Goal: Complete application form: Complete application form

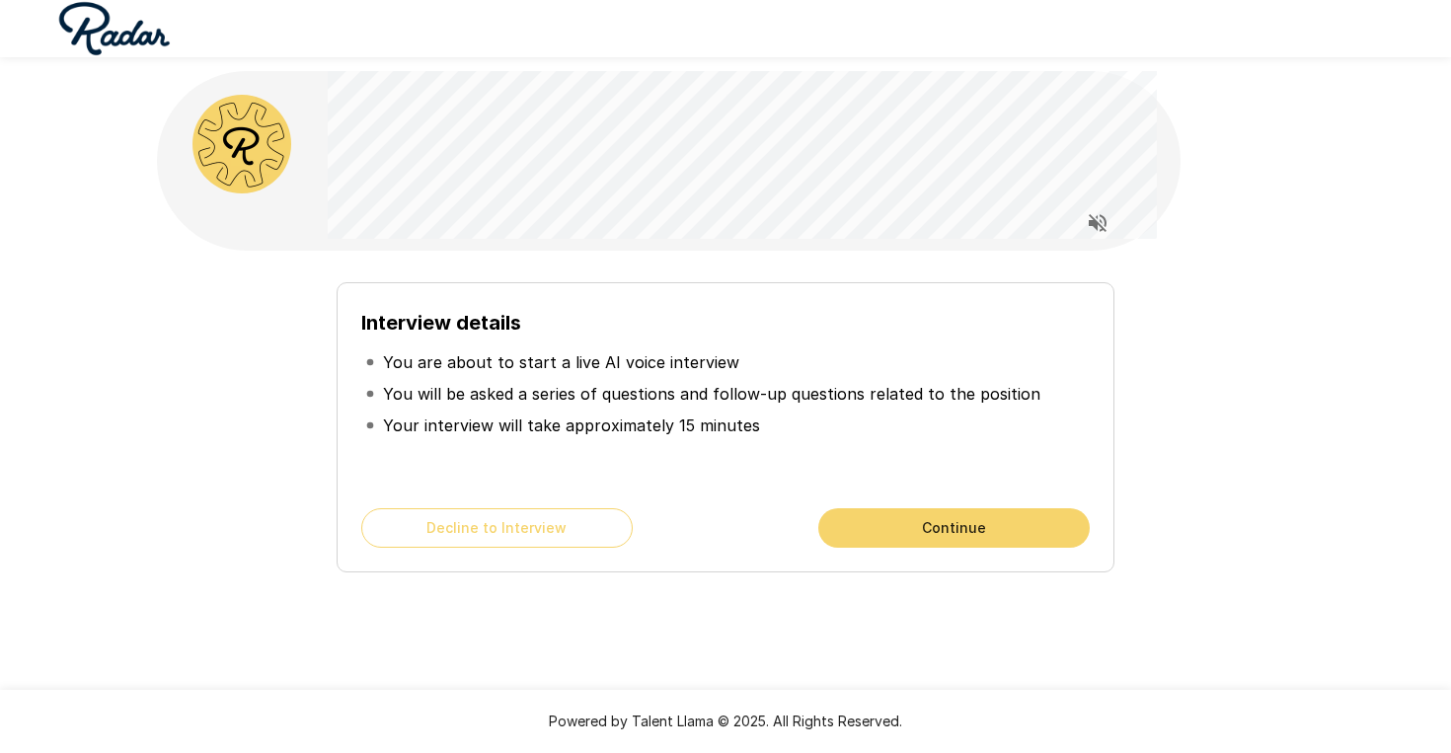
click at [950, 518] on button "Continue" at bounding box center [954, 527] width 272 height 39
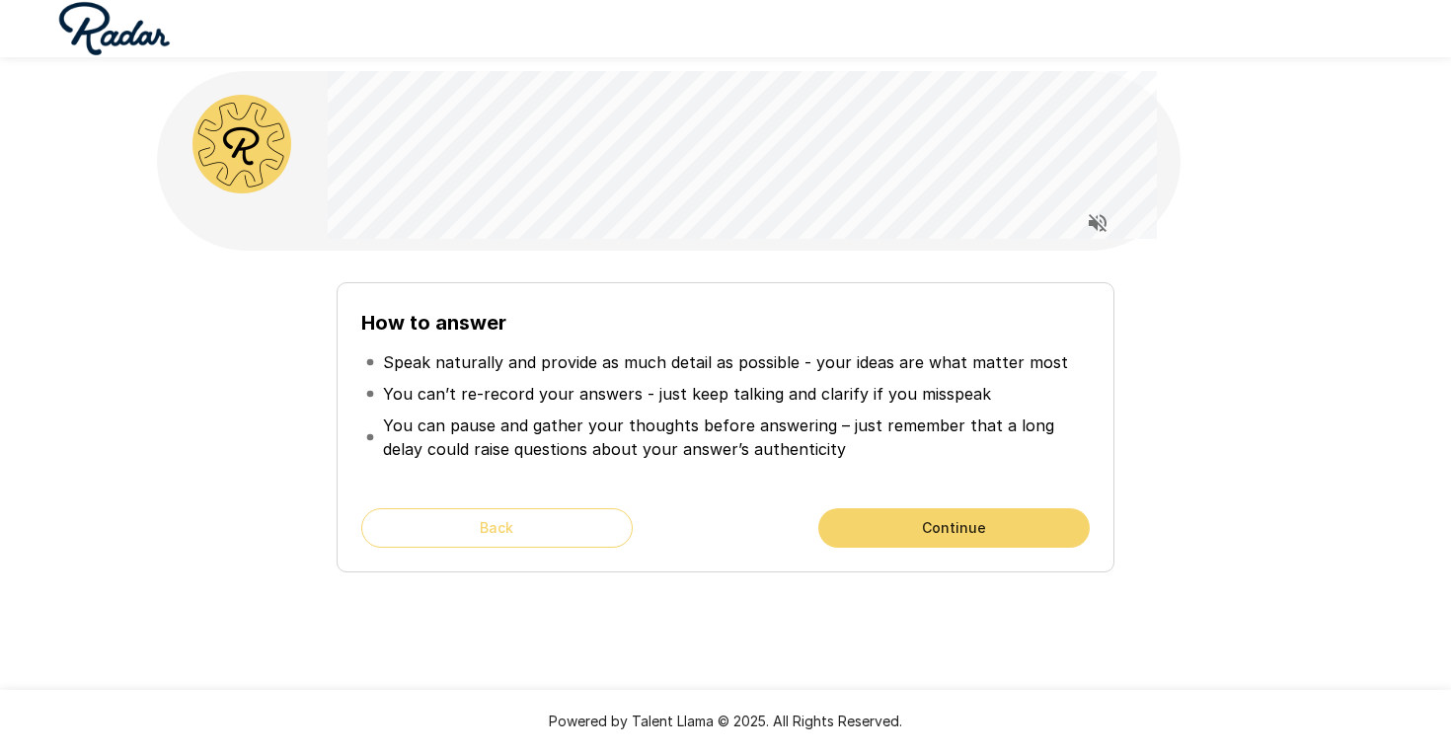
click at [950, 518] on button "Continue" at bounding box center [954, 527] width 272 height 39
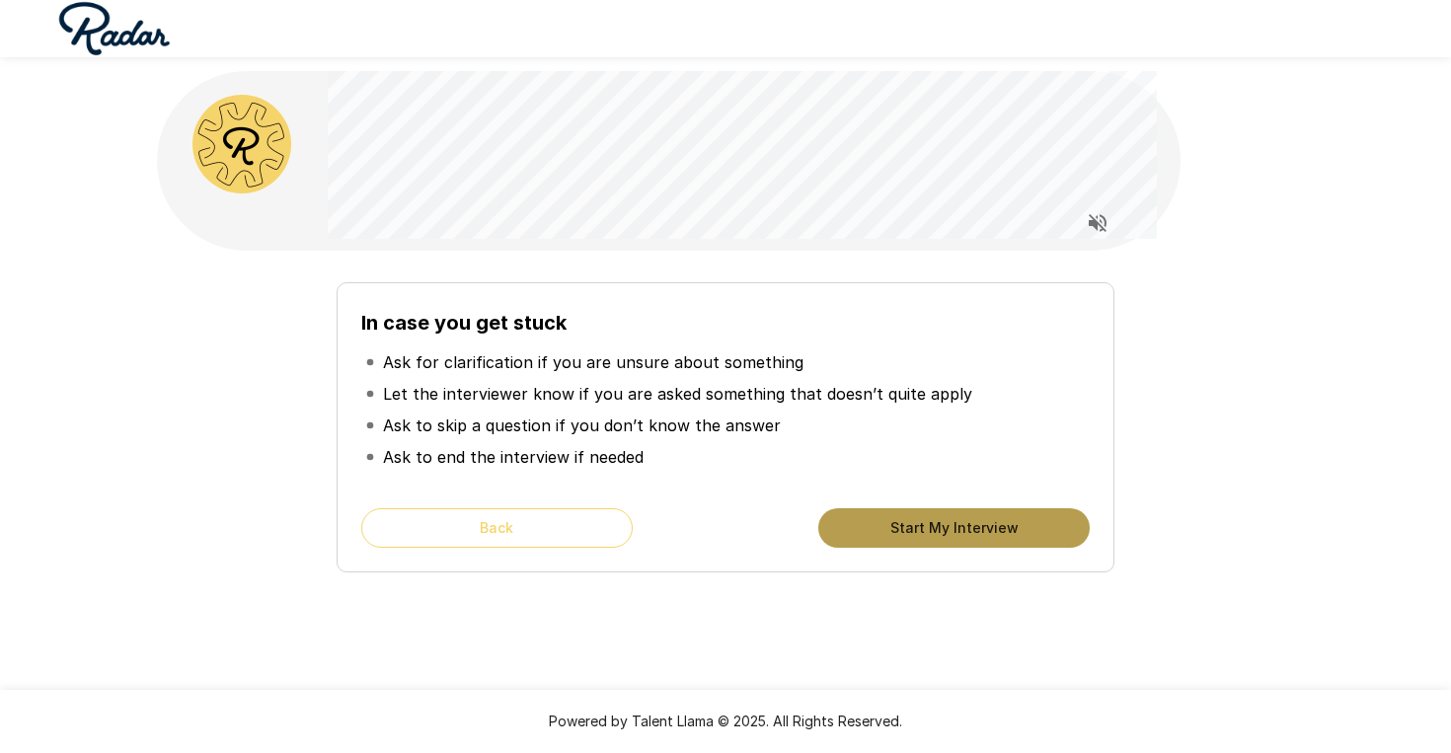
click at [999, 513] on button "Start My Interview" at bounding box center [954, 527] width 272 height 39
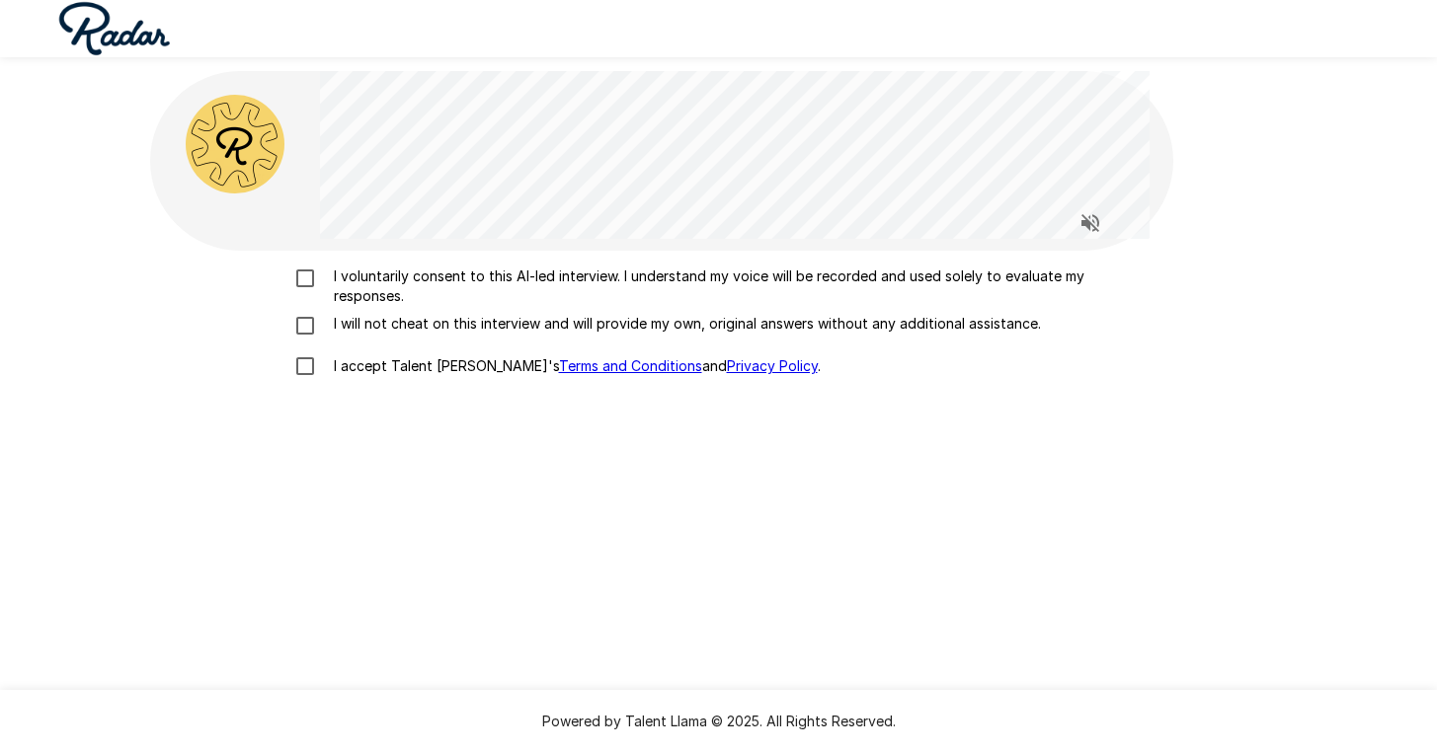
click at [785, 267] on p "I voluntarily consent to this AI-led interview. I understand my voice will be r…" at bounding box center [739, 286] width 827 height 39
click at [568, 310] on div "I voluntarily consent to this AI-led interview. I understand my voice will be r…" at bounding box center [719, 327] width 1122 height 120
click at [548, 316] on p "I will not cheat on this interview and will provide my own, original answers wi…" at bounding box center [683, 324] width 715 height 20
click at [443, 371] on p "I accept Talent Llama's Terms and Conditions and Privacy Policy ." at bounding box center [573, 366] width 495 height 20
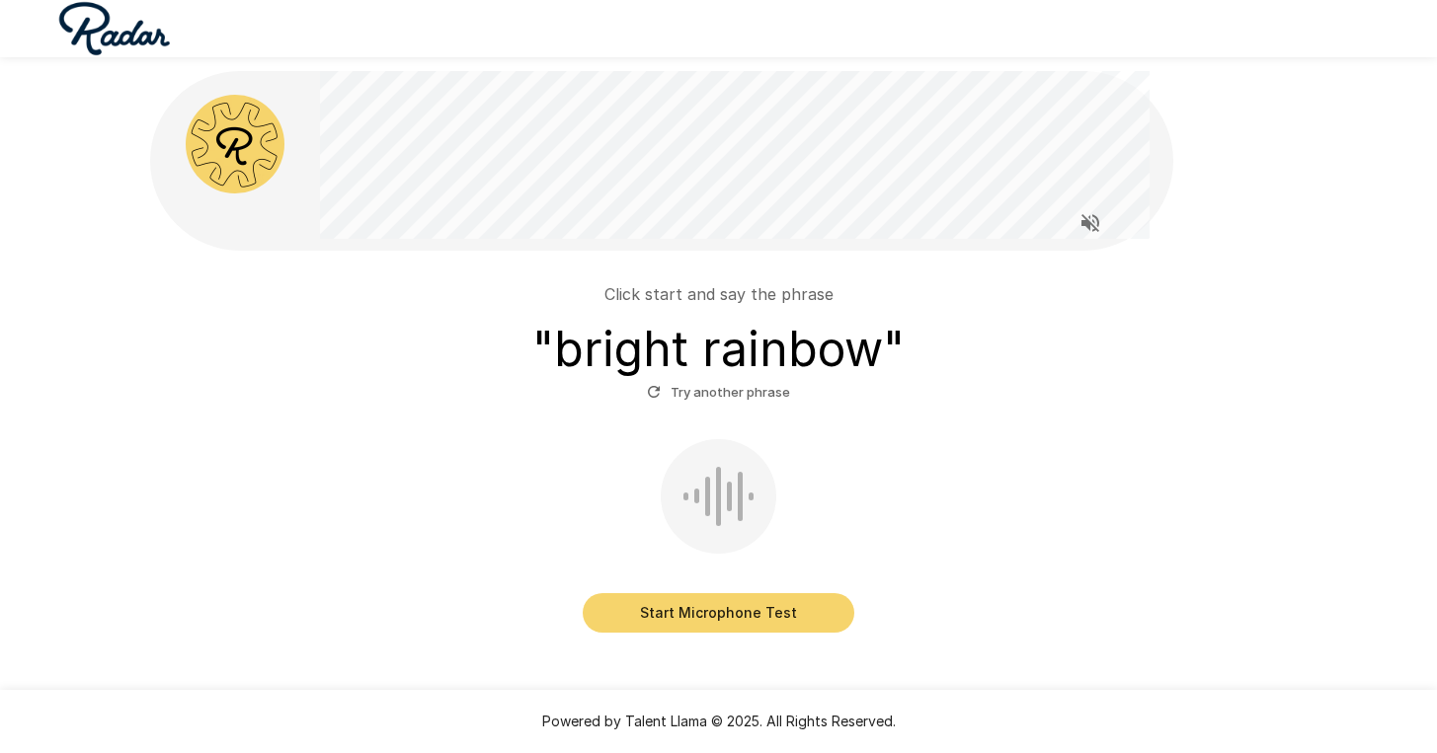
click at [802, 601] on button "Start Microphone Test" at bounding box center [719, 612] width 272 height 39
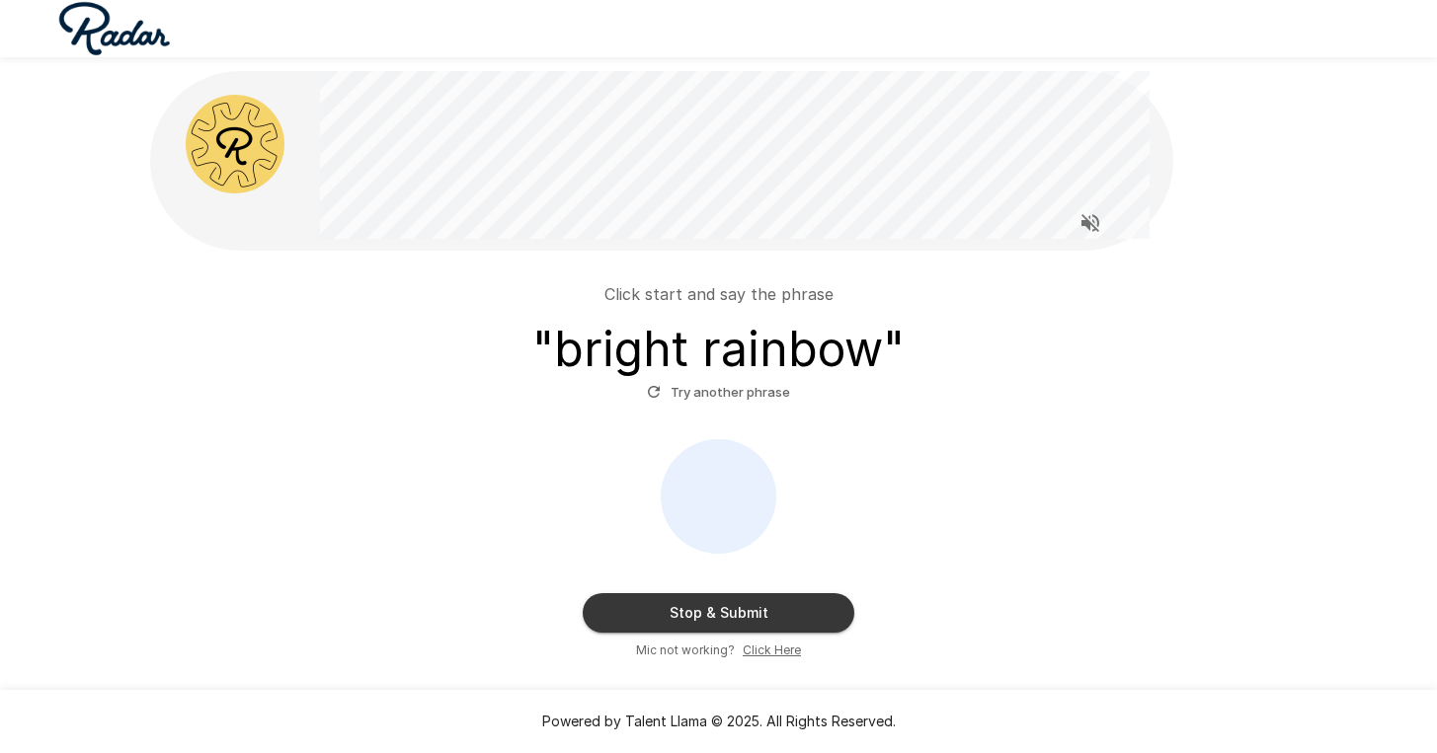
click at [738, 611] on button "Stop & Submit" at bounding box center [719, 612] width 272 height 39
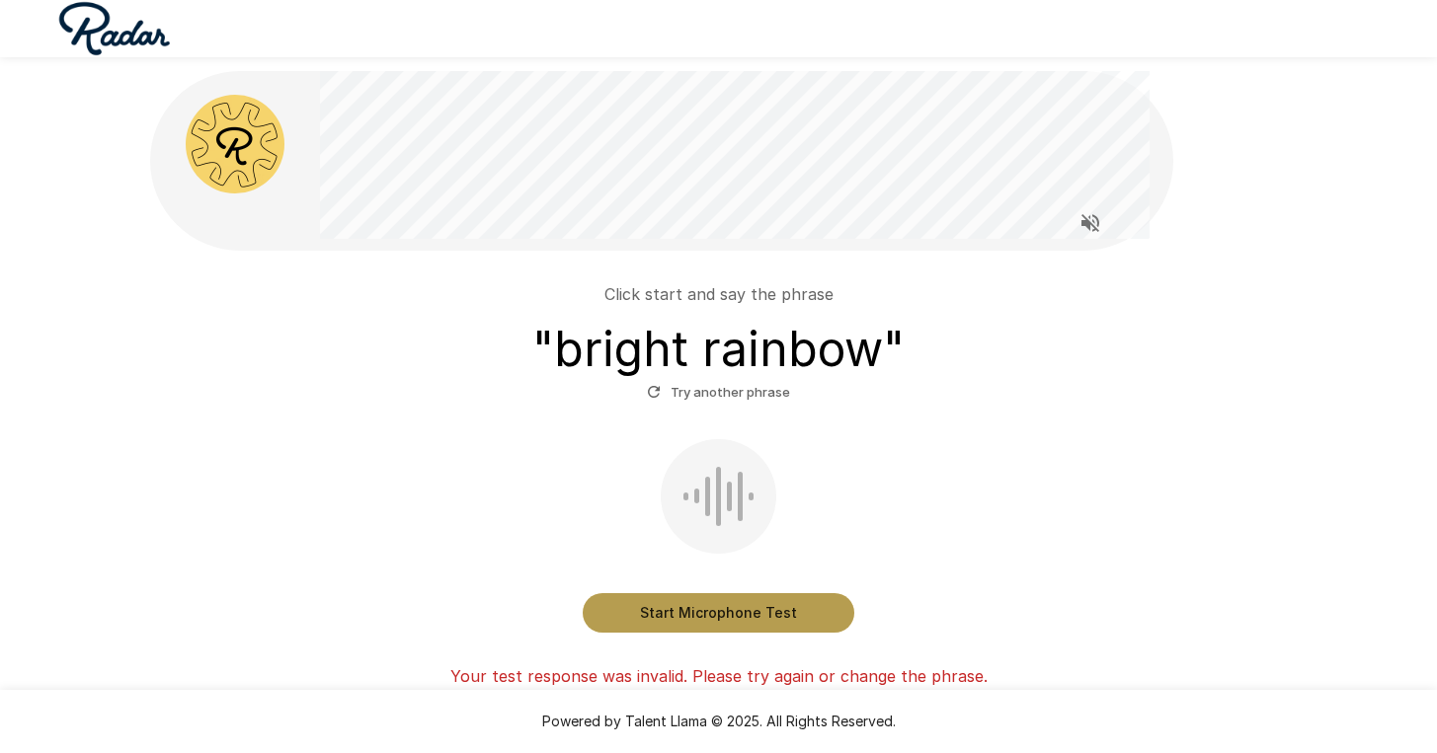
click at [750, 611] on button "Start Microphone Test" at bounding box center [719, 612] width 272 height 39
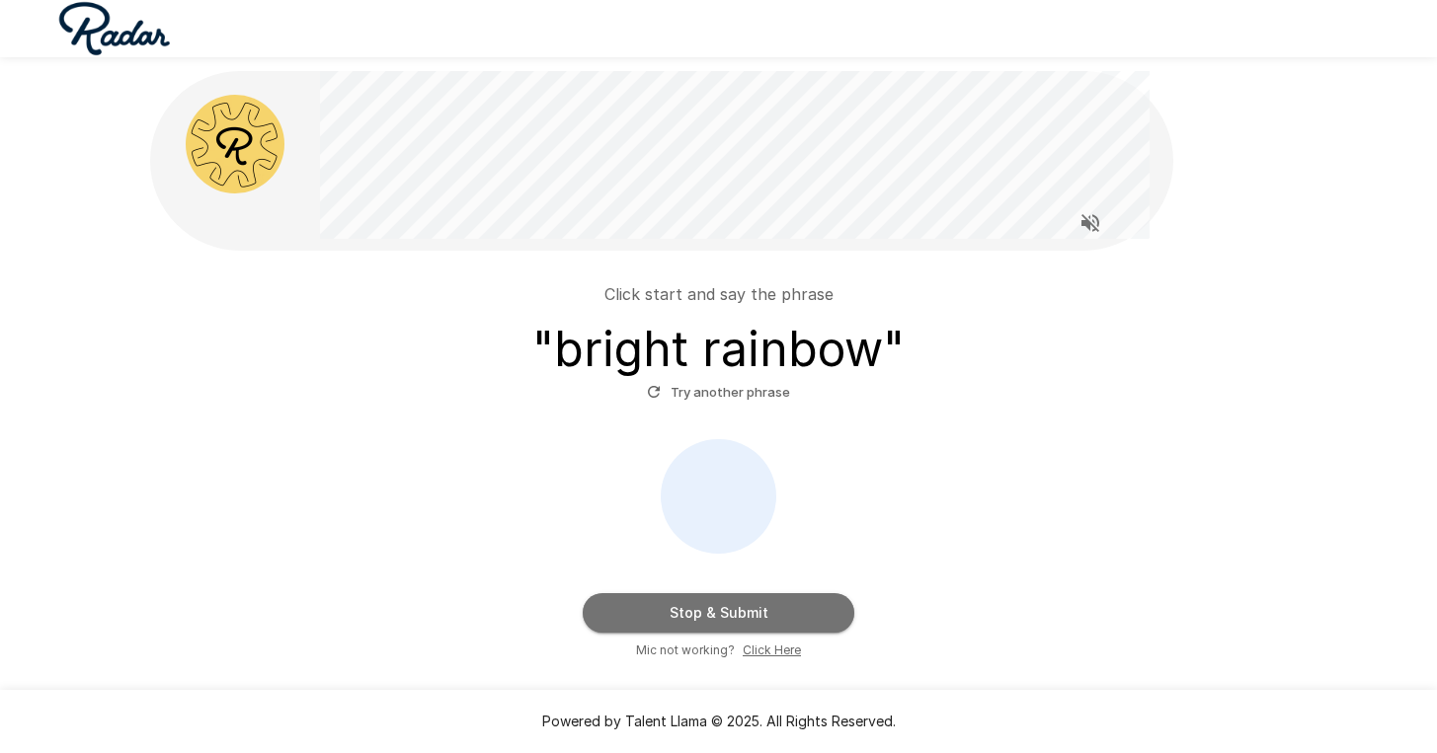
click at [750, 611] on button "Stop & Submit" at bounding box center [719, 612] width 272 height 39
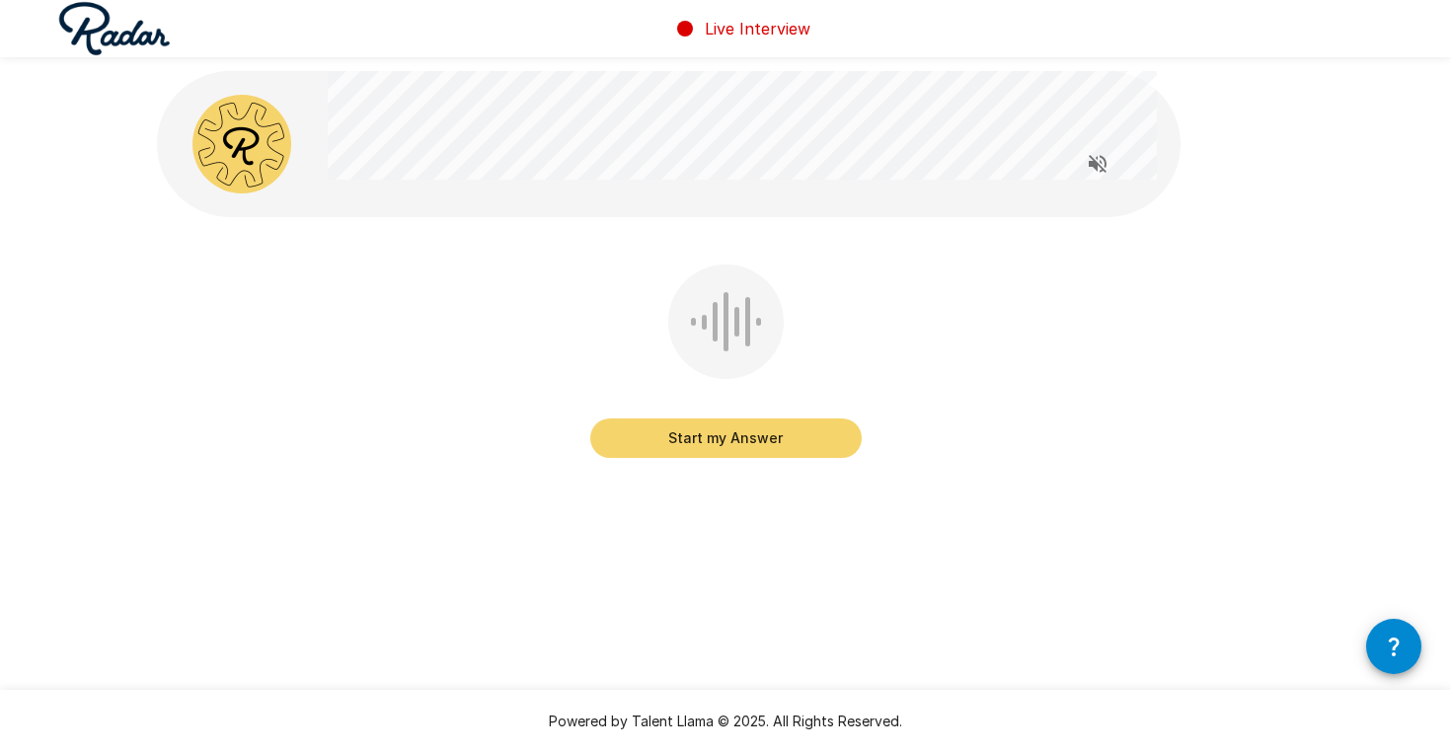
click at [728, 438] on button "Start my Answer" at bounding box center [726, 438] width 272 height 39
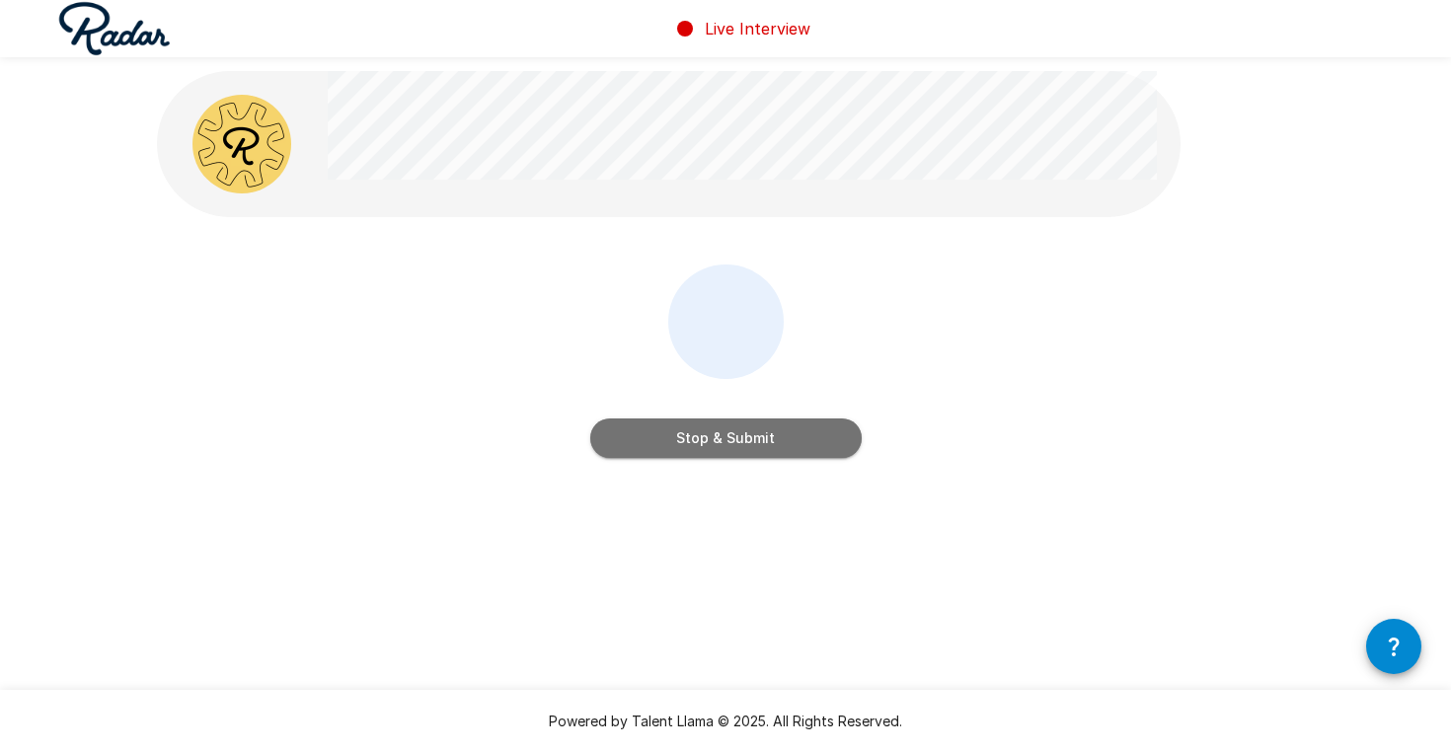
click at [728, 438] on button "Stop & Submit" at bounding box center [726, 438] width 272 height 39
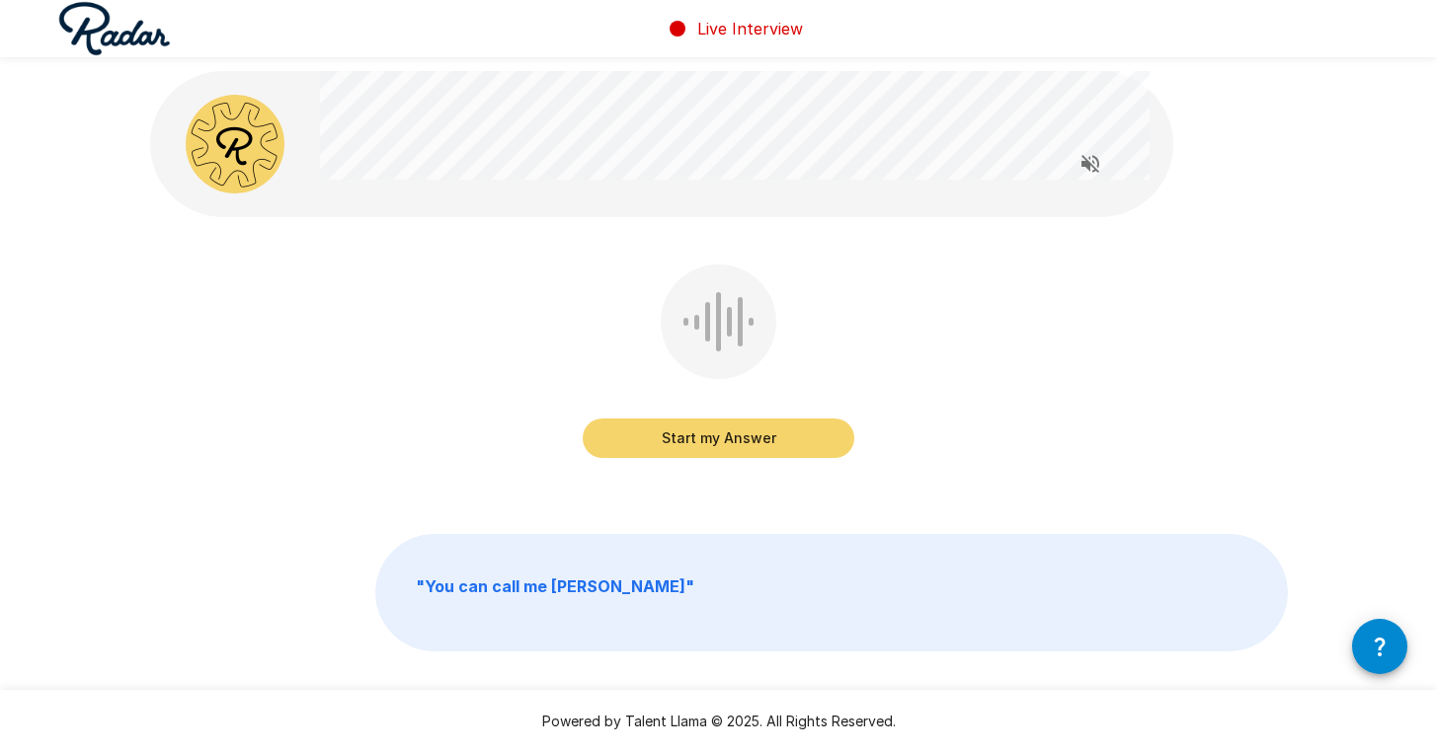
click at [719, 434] on button "Start my Answer" at bounding box center [719, 438] width 272 height 39
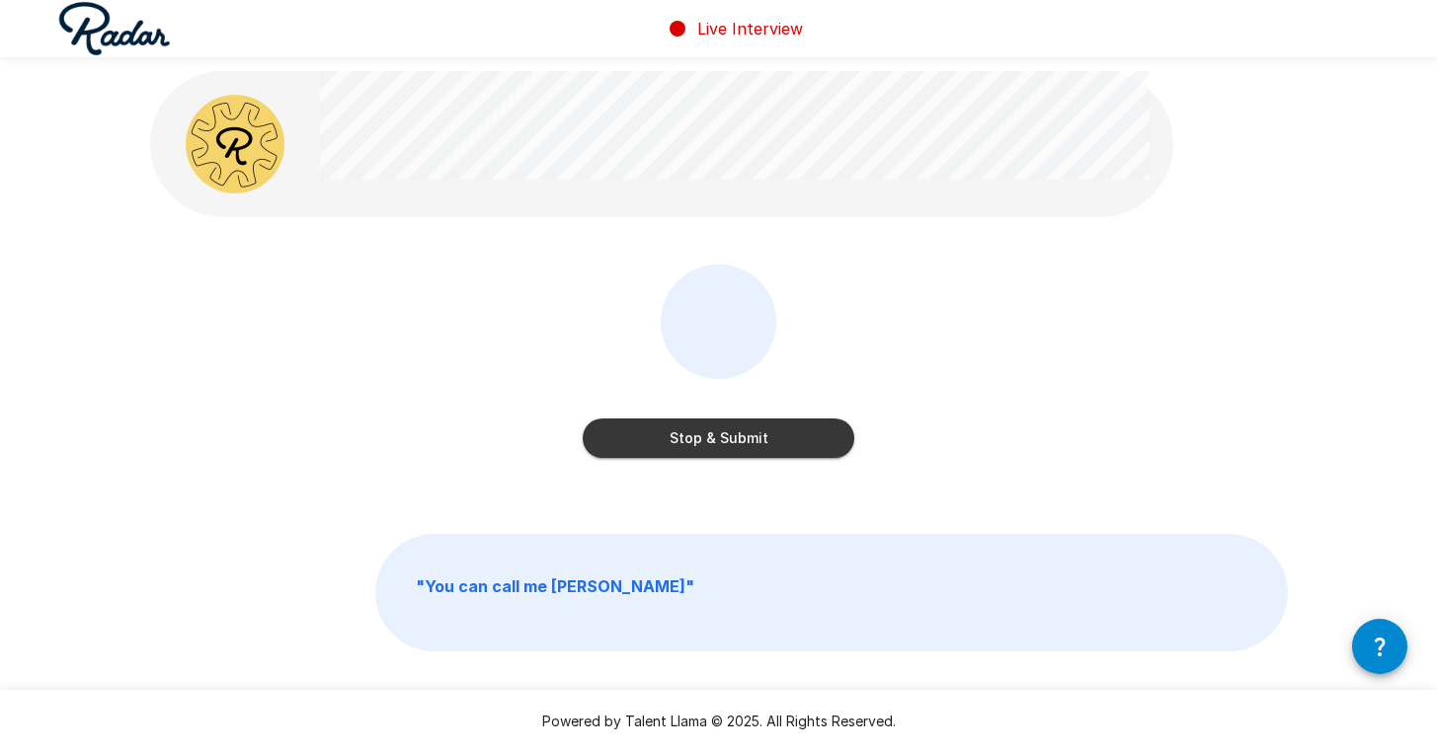
click at [749, 423] on button "Stop & Submit" at bounding box center [719, 438] width 272 height 39
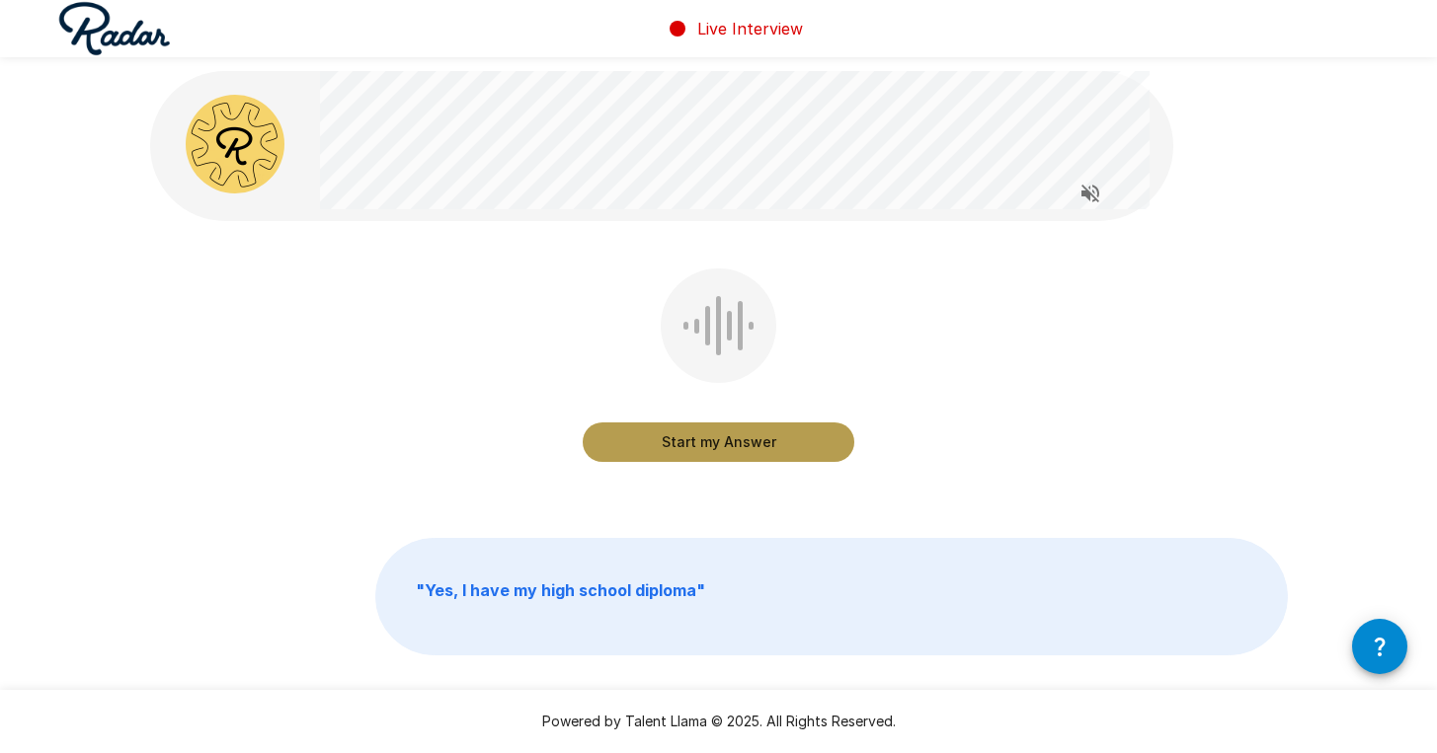
click at [738, 434] on button "Start my Answer" at bounding box center [719, 442] width 272 height 39
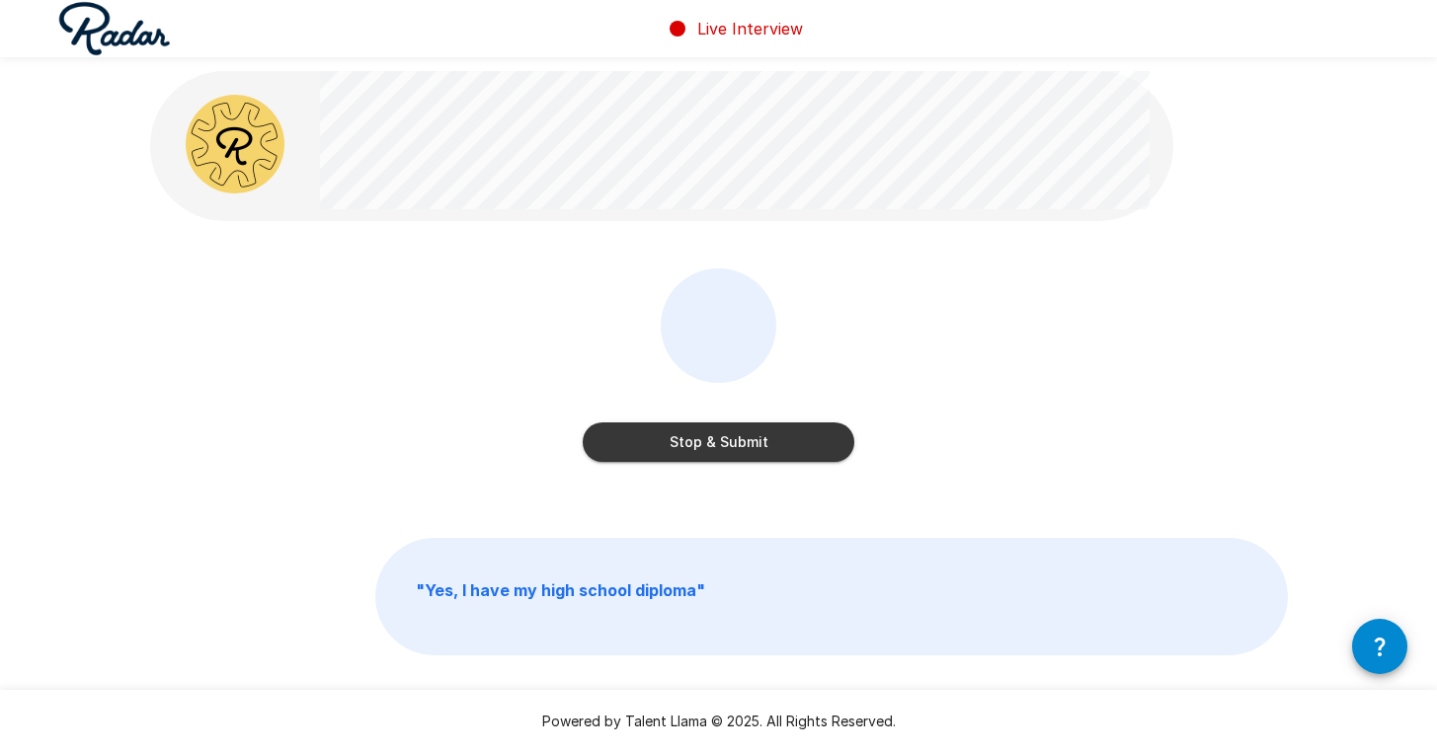
click at [795, 444] on button "Stop & Submit" at bounding box center [719, 442] width 272 height 39
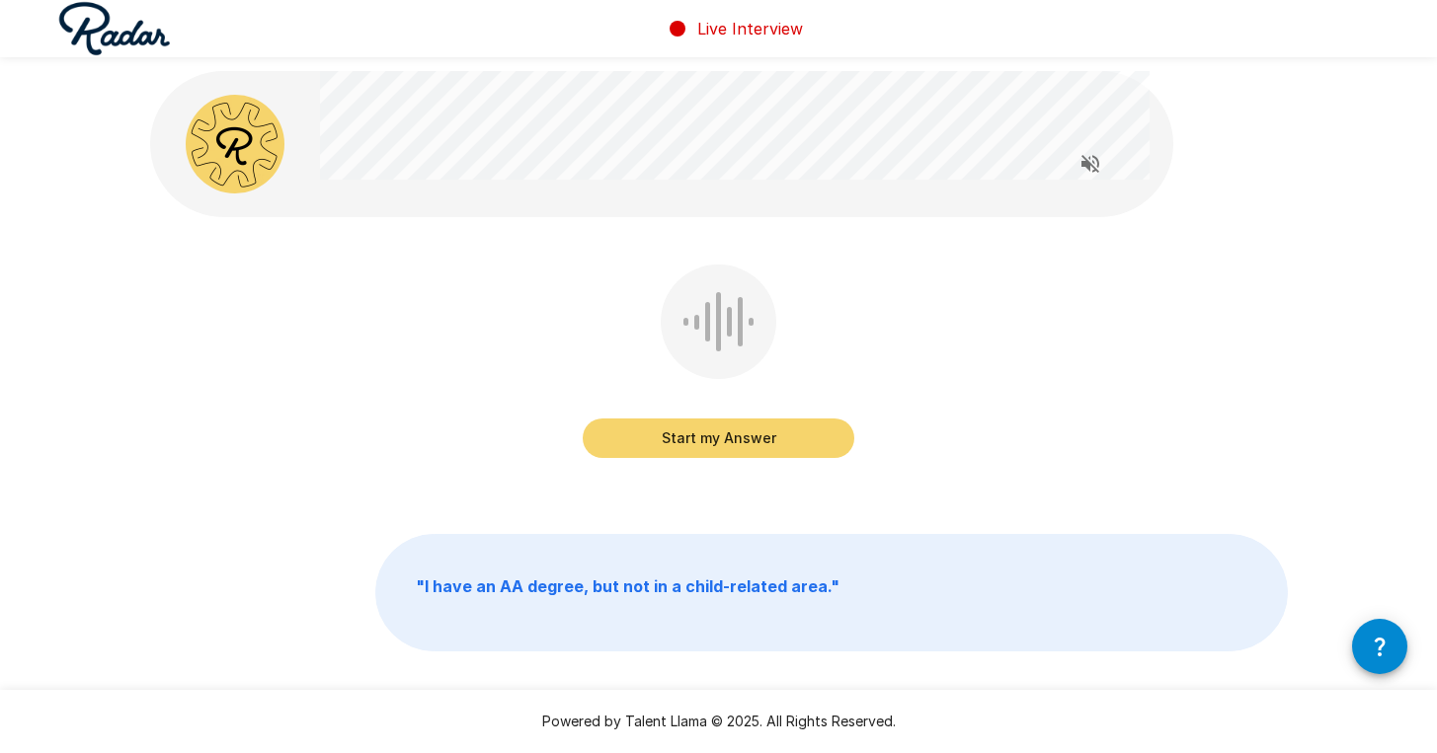
click at [713, 435] on button "Start my Answer" at bounding box center [719, 438] width 272 height 39
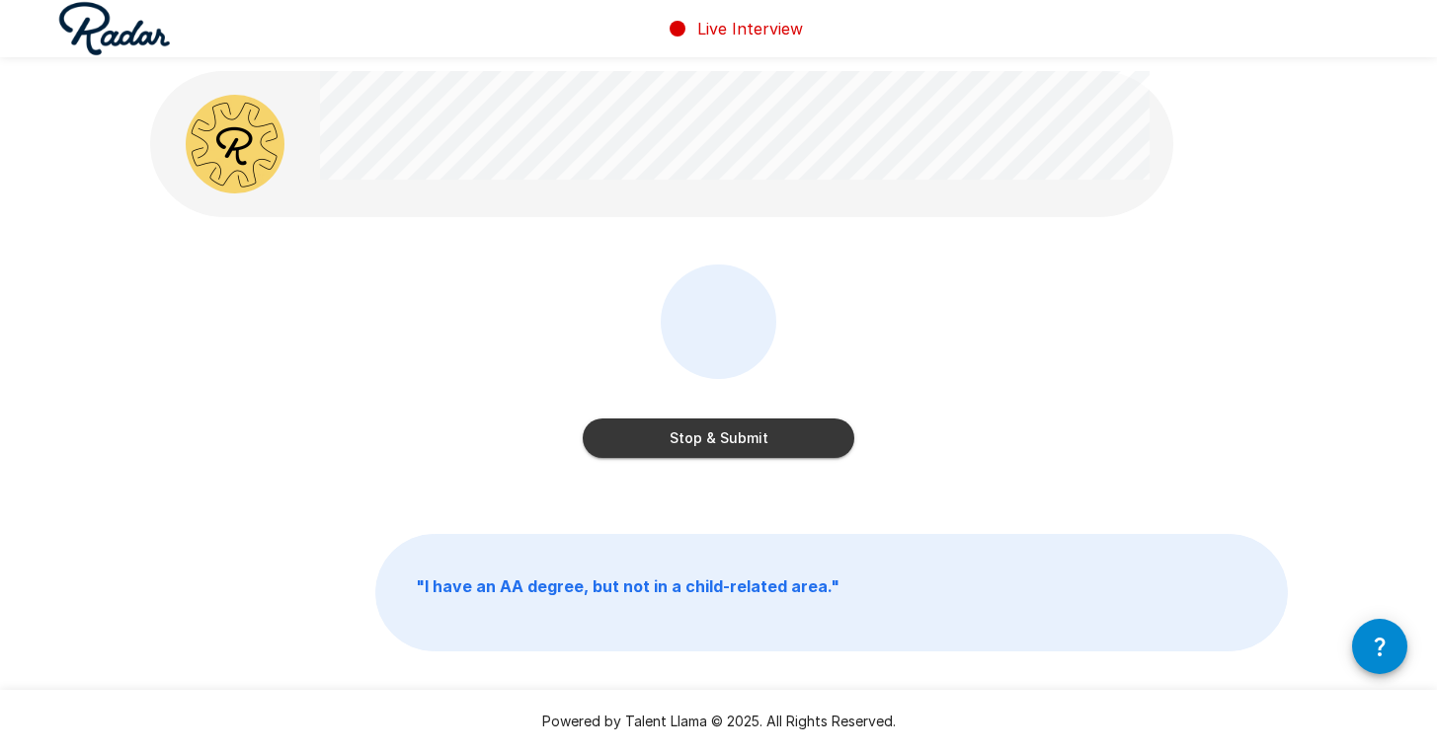
click at [724, 442] on button "Stop & Submit" at bounding box center [719, 438] width 272 height 39
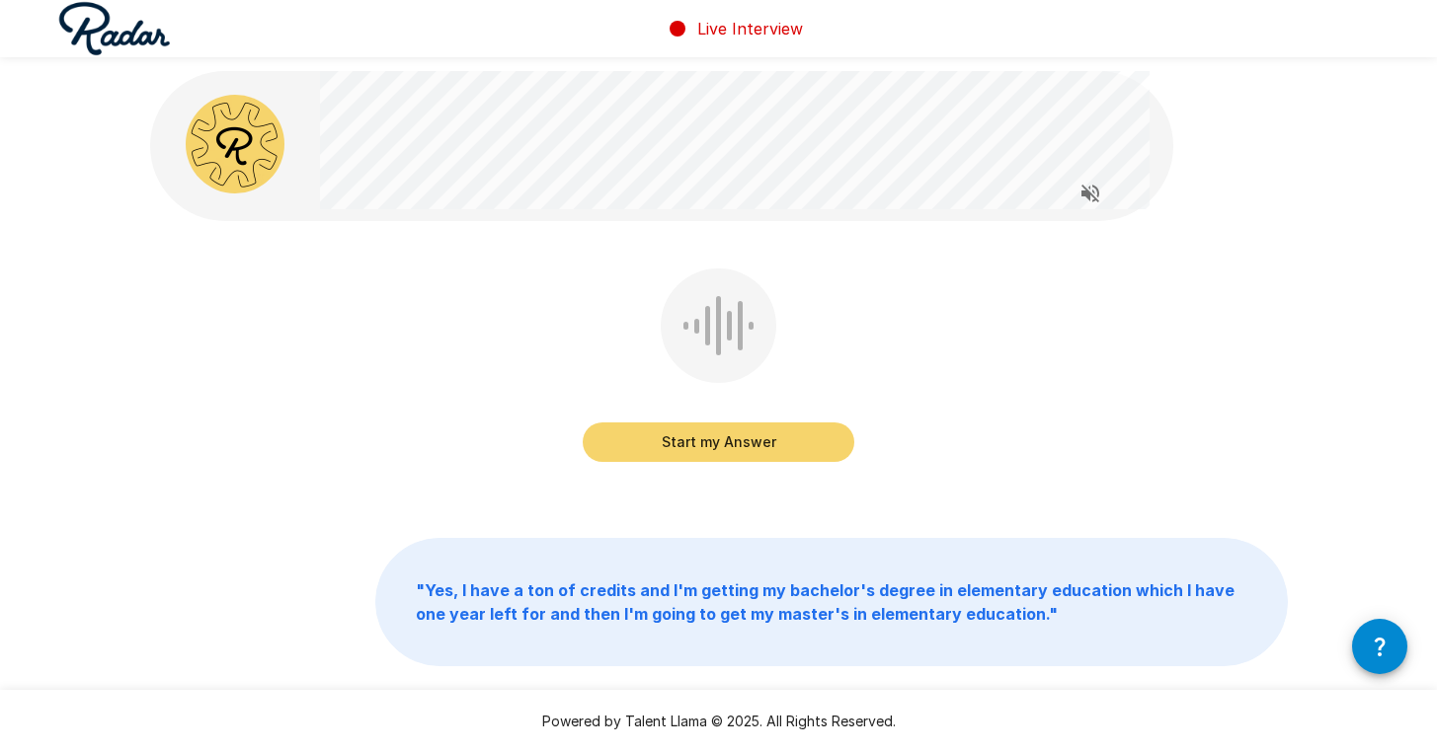
click at [717, 444] on button "Start my Answer" at bounding box center [719, 442] width 272 height 39
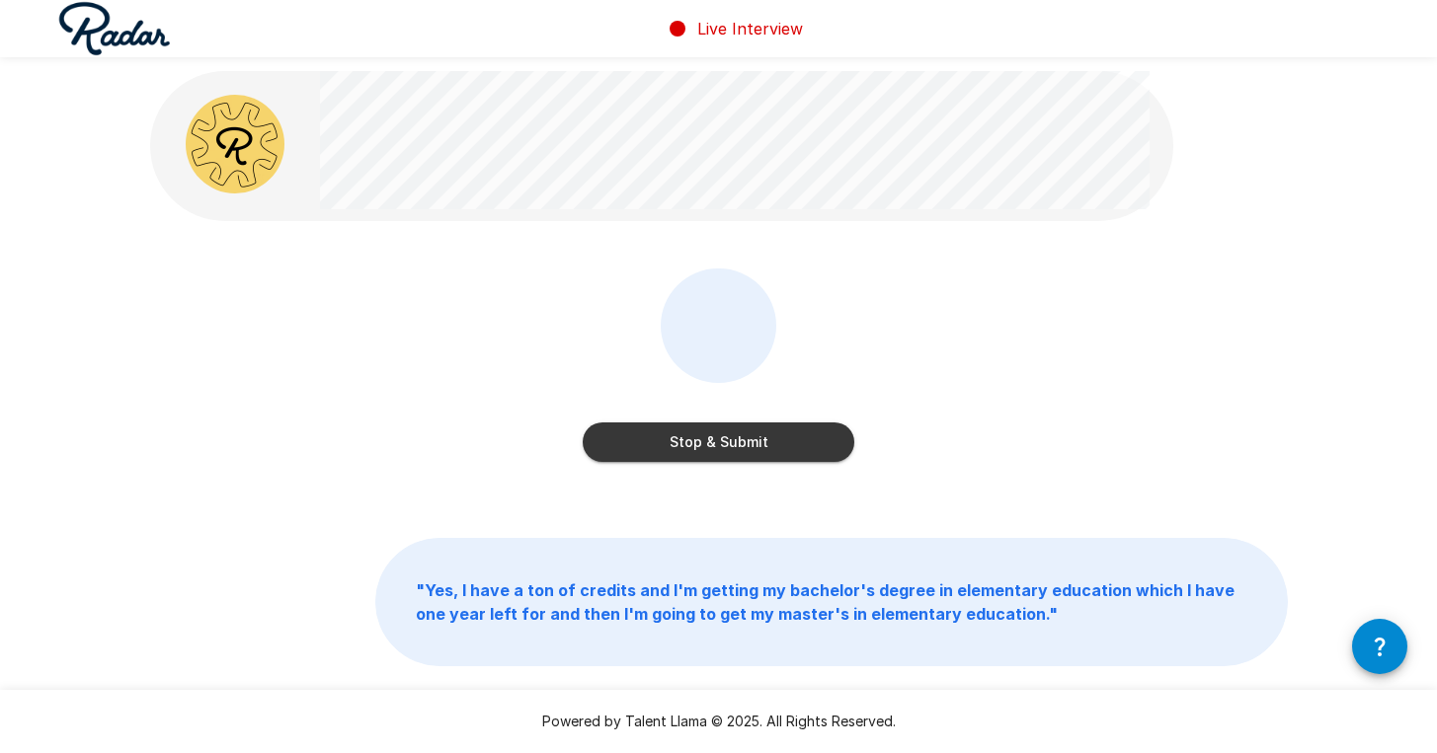
click at [805, 442] on button "Stop & Submit" at bounding box center [719, 442] width 272 height 39
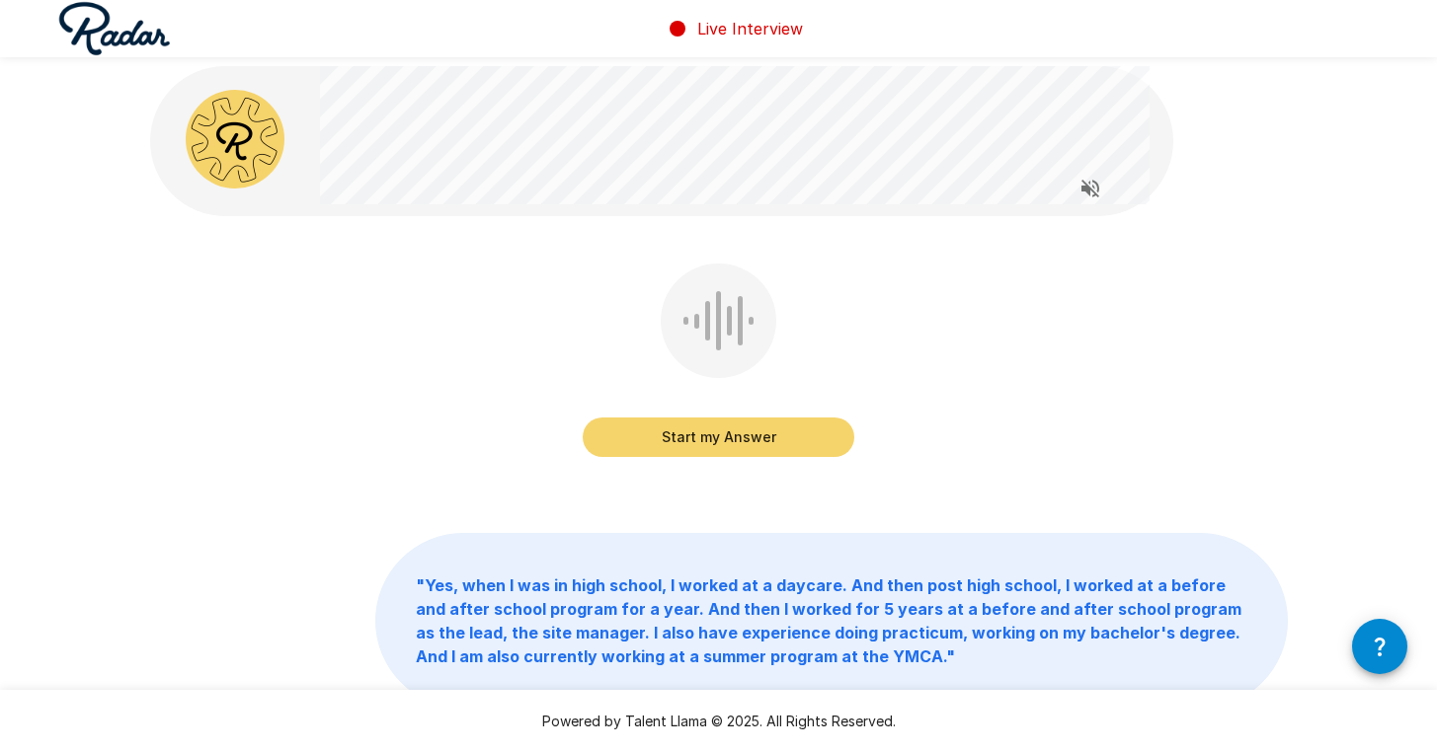
scroll to position [3, 0]
click at [825, 443] on button "Start my Answer" at bounding box center [719, 439] width 272 height 39
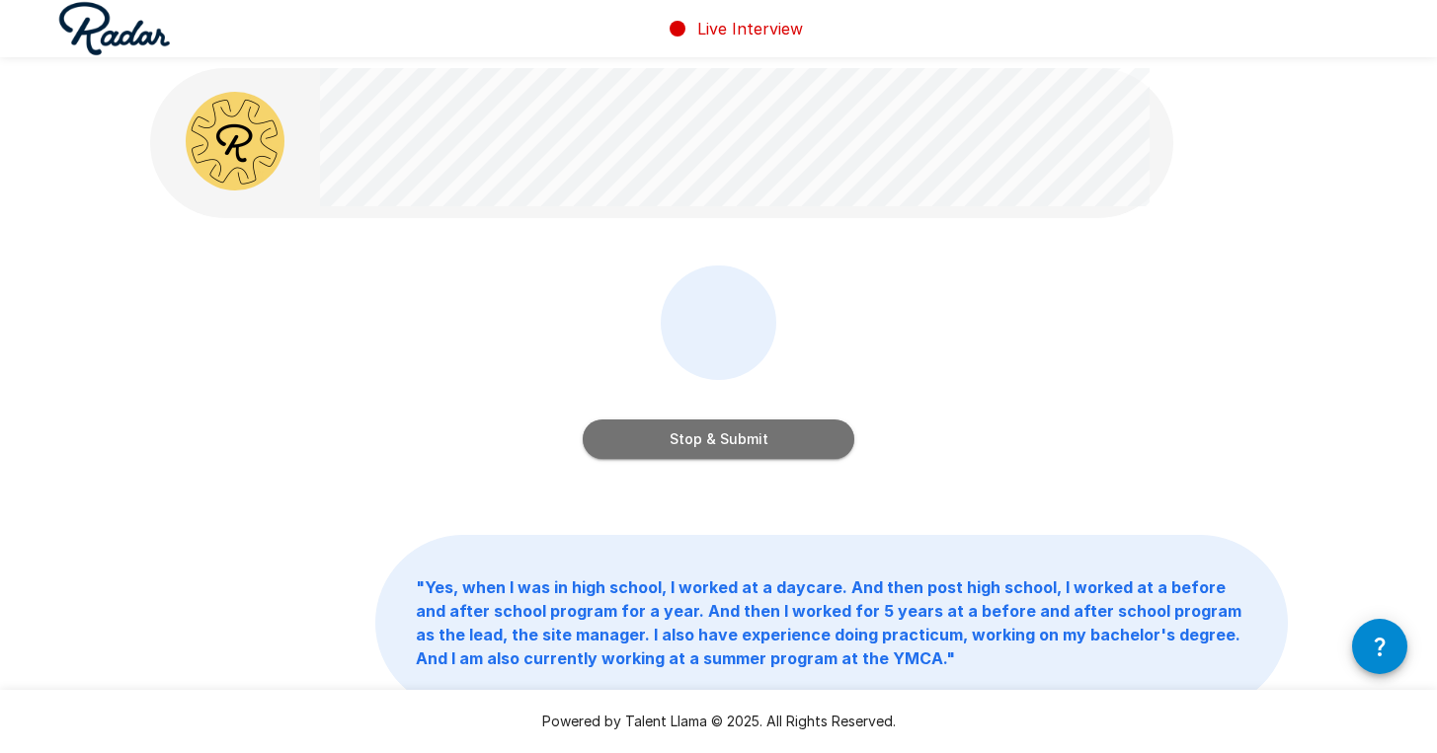
click at [825, 443] on button "Stop & Submit" at bounding box center [719, 439] width 272 height 39
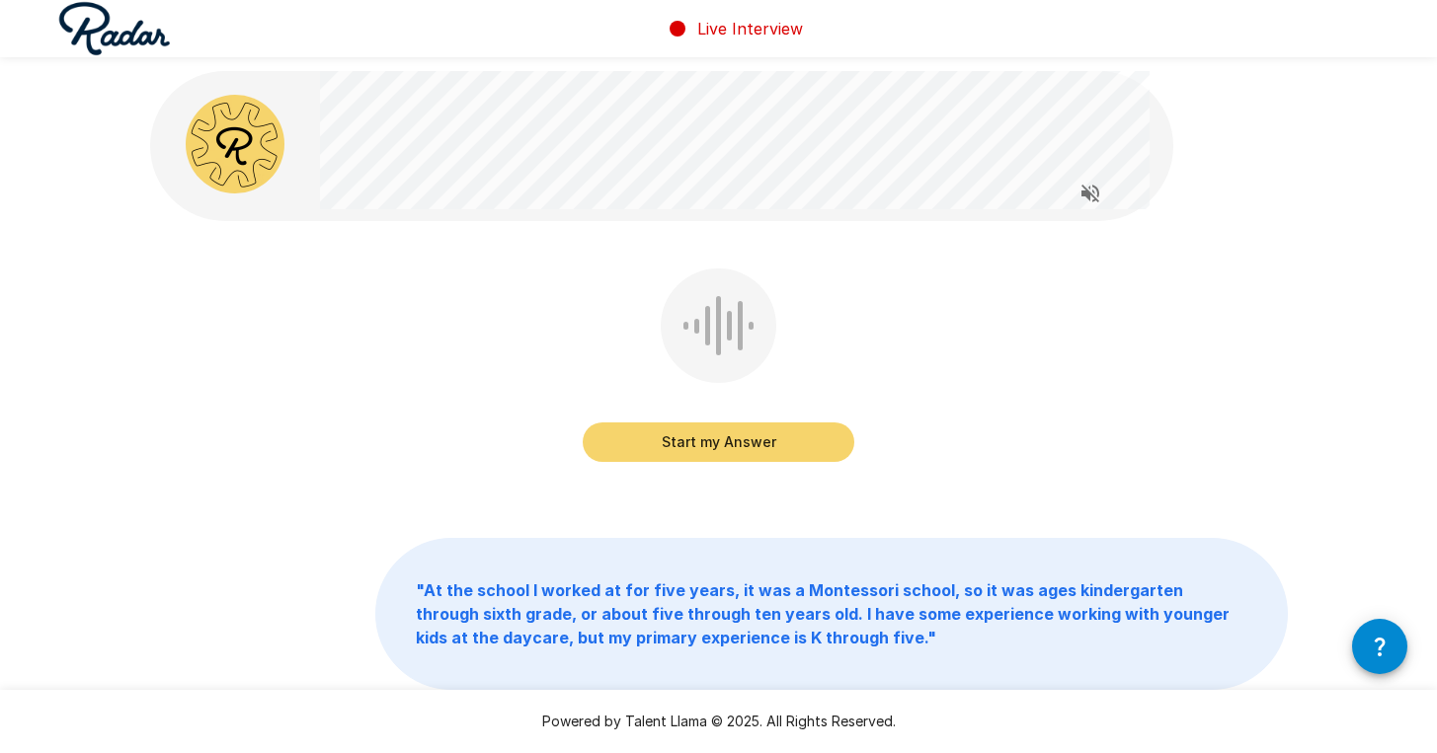
click at [740, 433] on button "Start my Answer" at bounding box center [719, 442] width 272 height 39
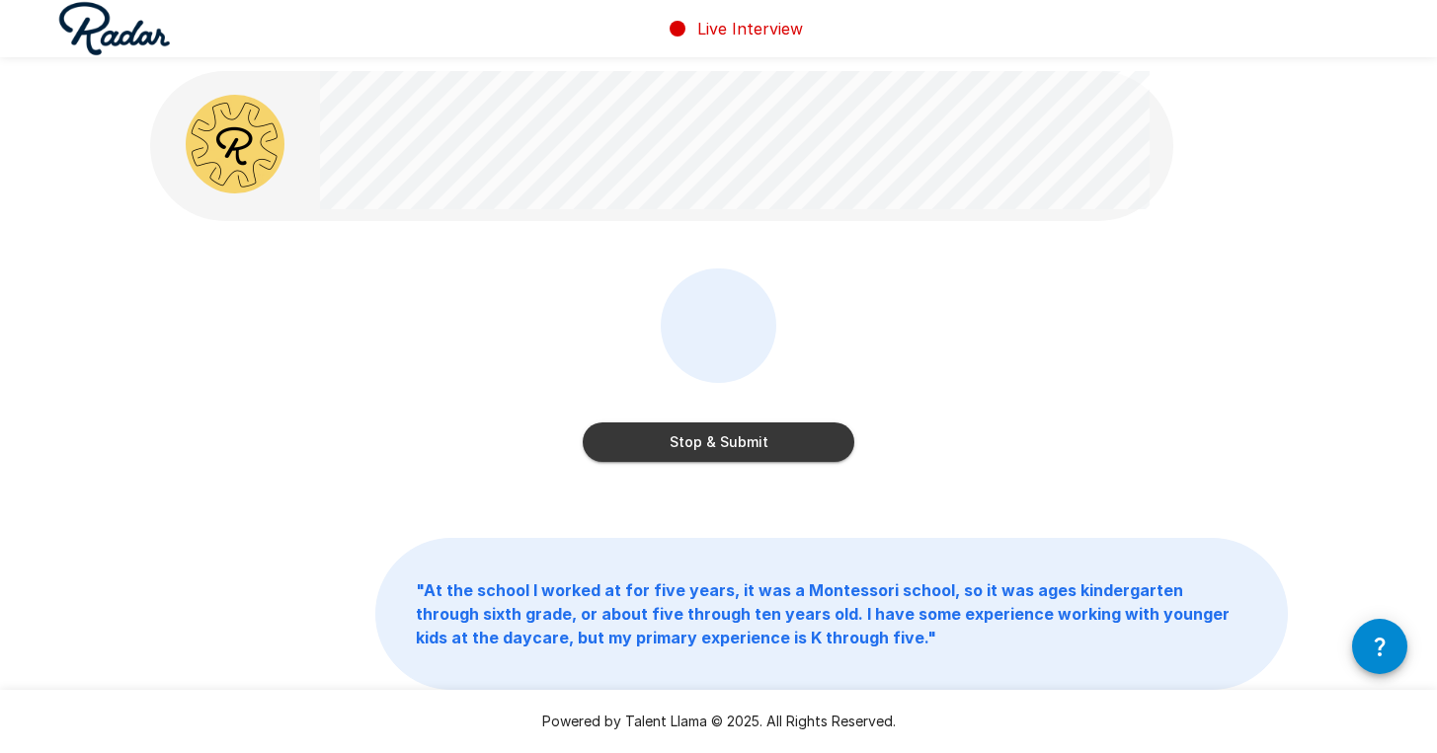
click at [809, 436] on button "Stop & Submit" at bounding box center [719, 442] width 272 height 39
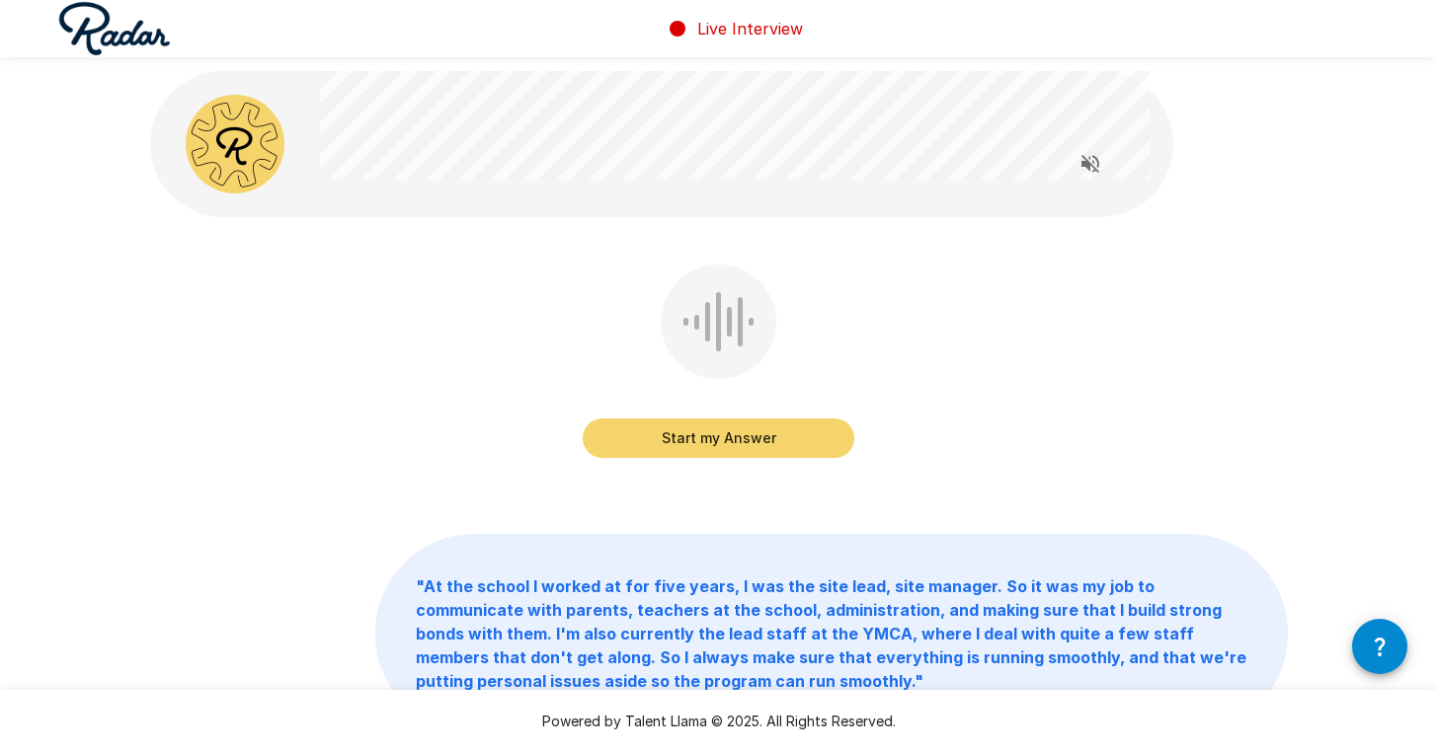
click at [114, 524] on div "Start my Answer " At the school I worked at for five years, I was the site lead…" at bounding box center [718, 446] width 1437 height 892
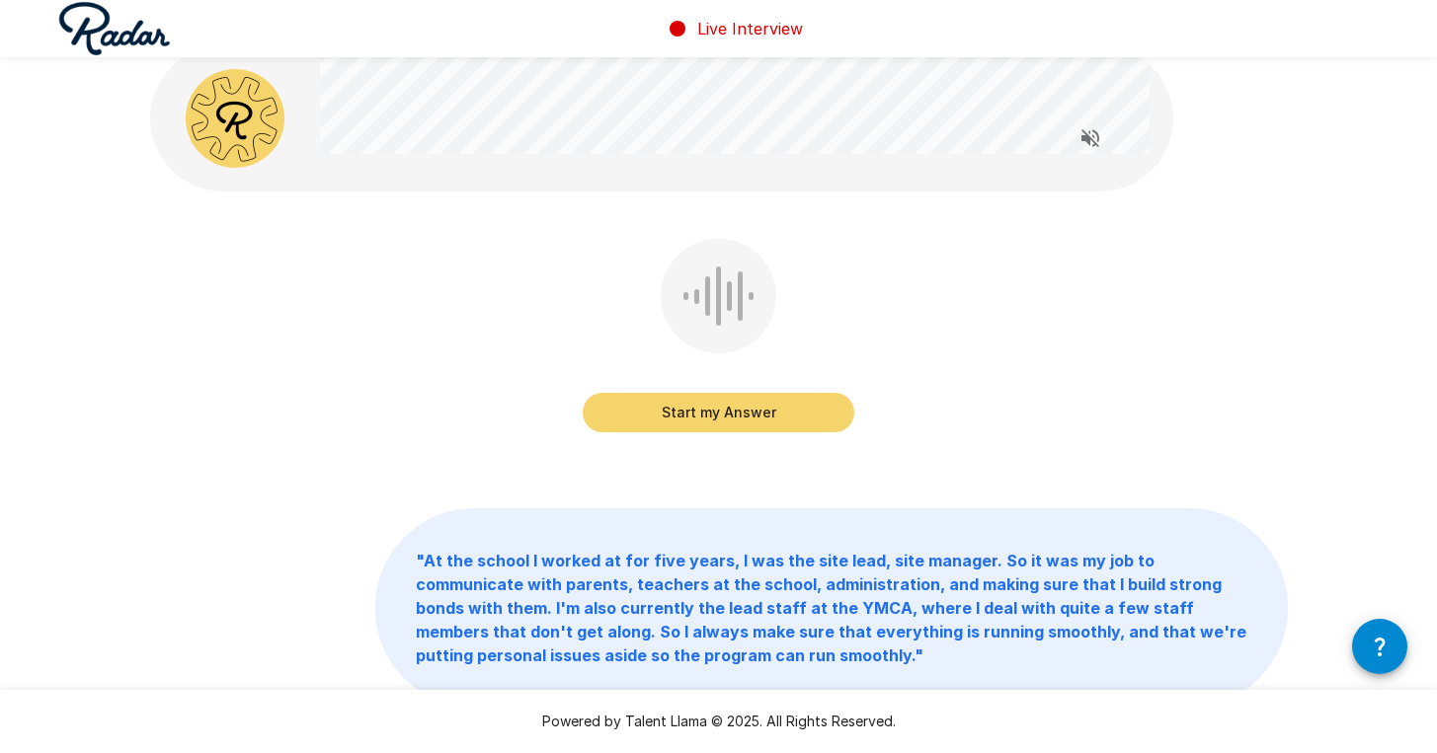
scroll to position [-3, 0]
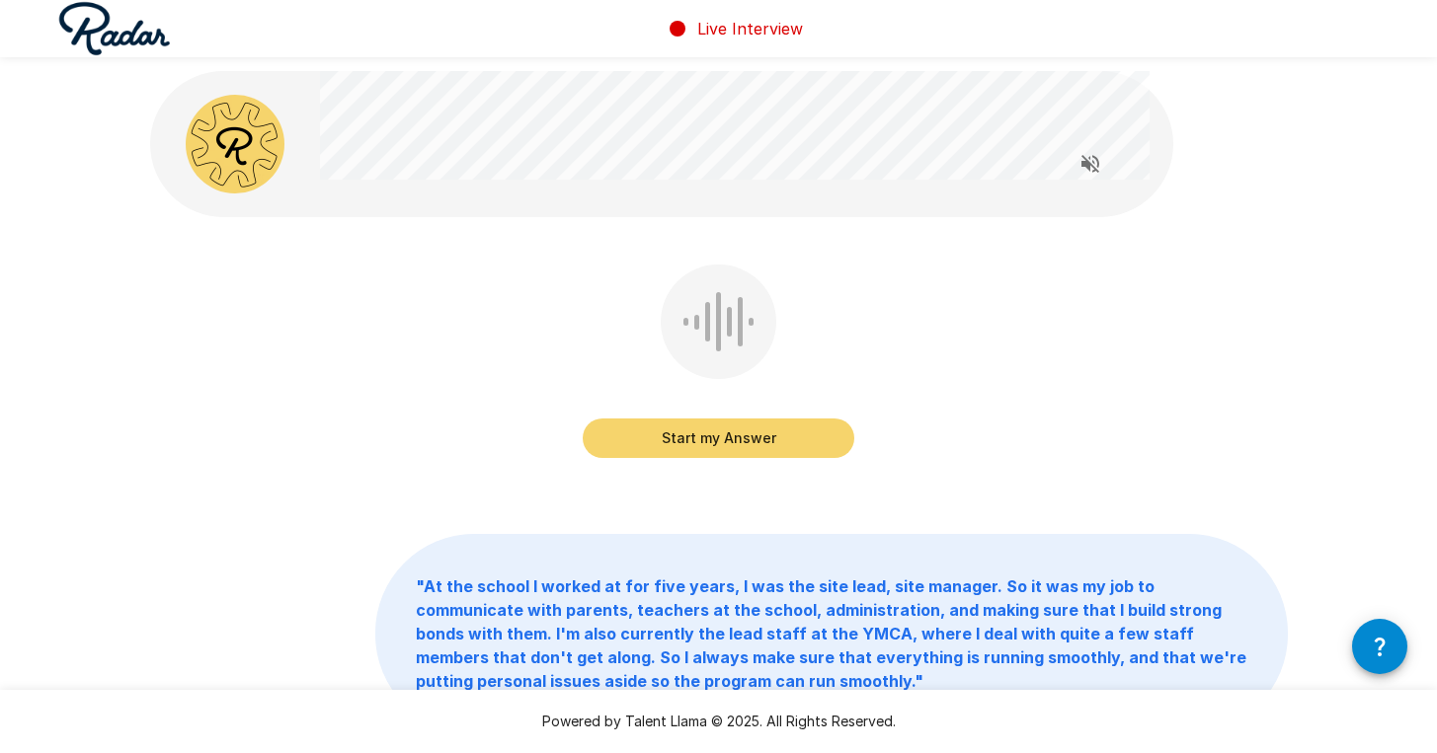
click at [624, 445] on button "Start my Answer" at bounding box center [719, 438] width 272 height 39
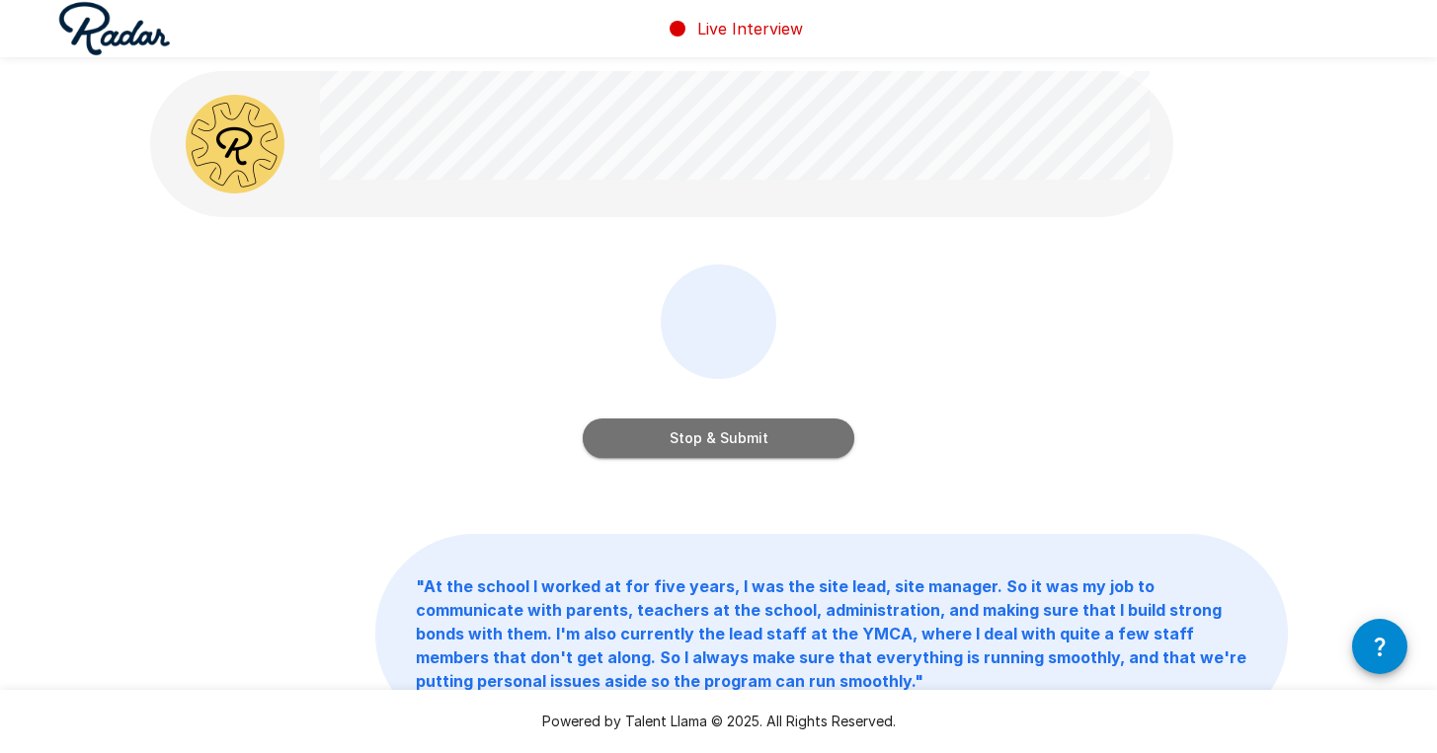
click at [764, 447] on button "Stop & Submit" at bounding box center [719, 438] width 272 height 39
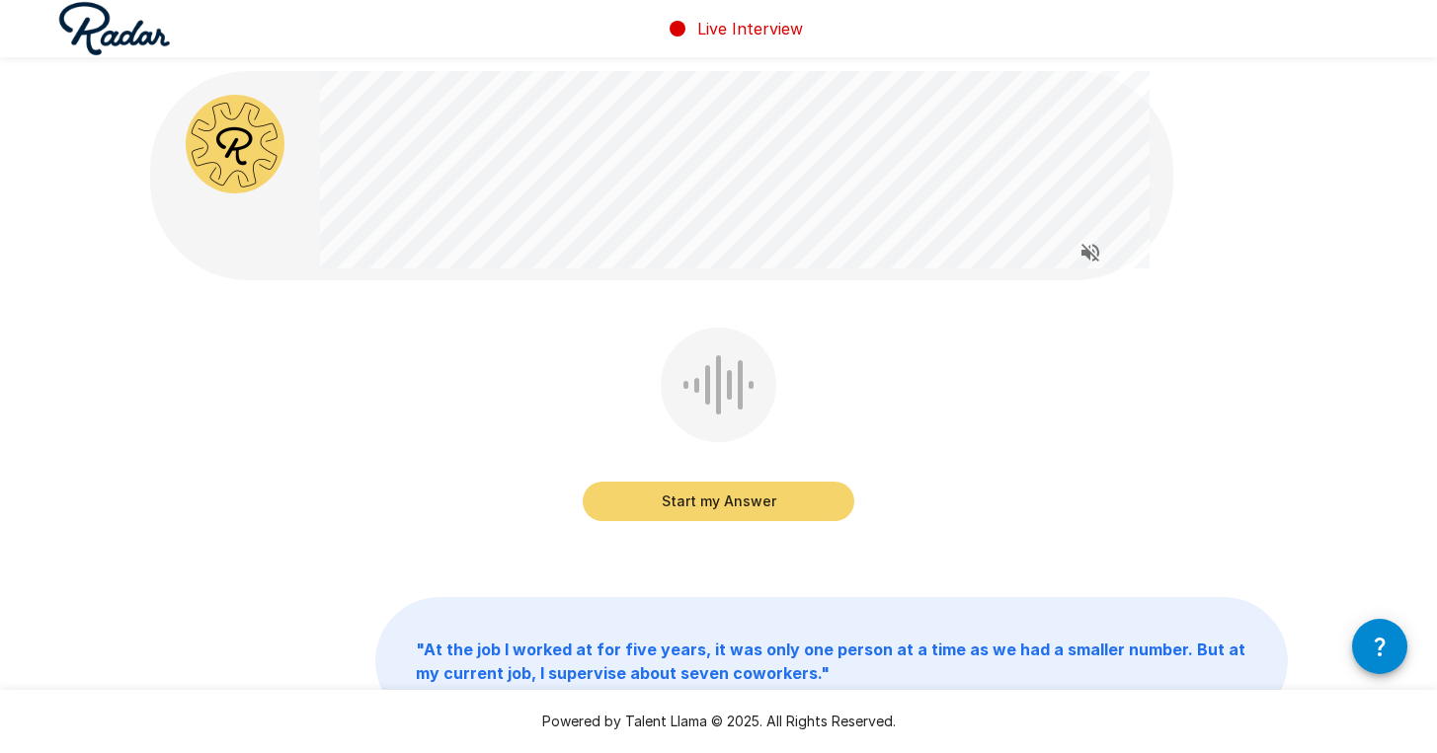
click at [784, 503] on button "Start my Answer" at bounding box center [719, 501] width 272 height 39
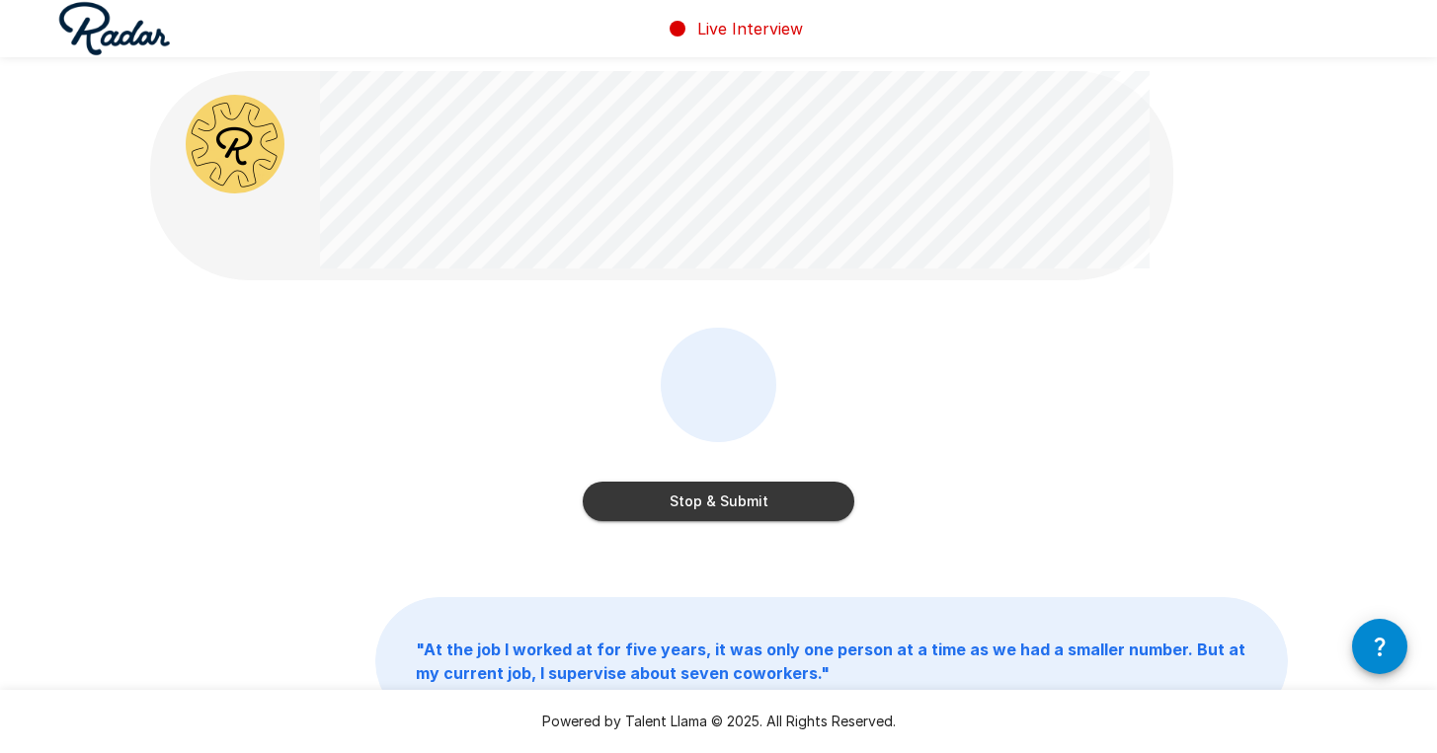
click at [769, 496] on button "Stop & Submit" at bounding box center [719, 501] width 272 height 39
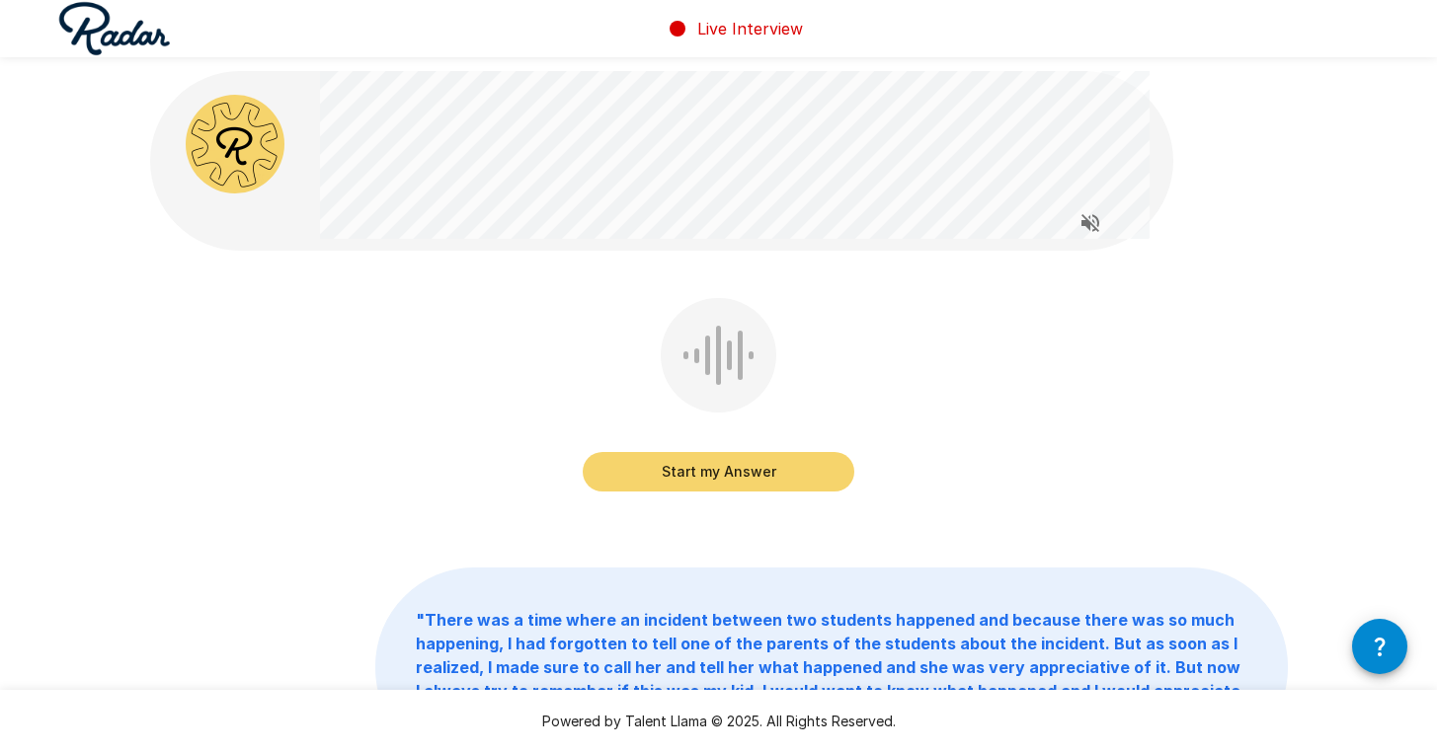
click at [777, 461] on button "Start my Answer" at bounding box center [719, 471] width 272 height 39
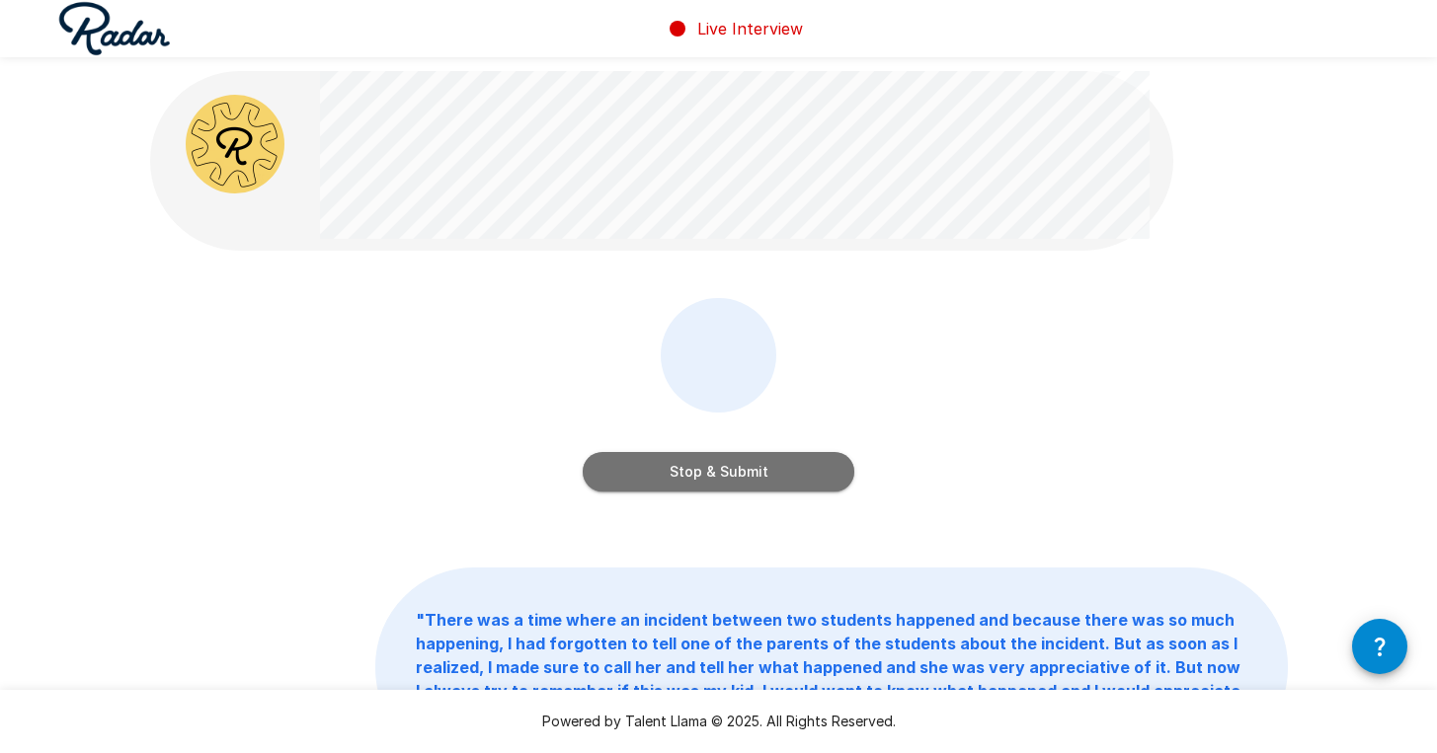
click at [761, 462] on button "Stop & Submit" at bounding box center [719, 471] width 272 height 39
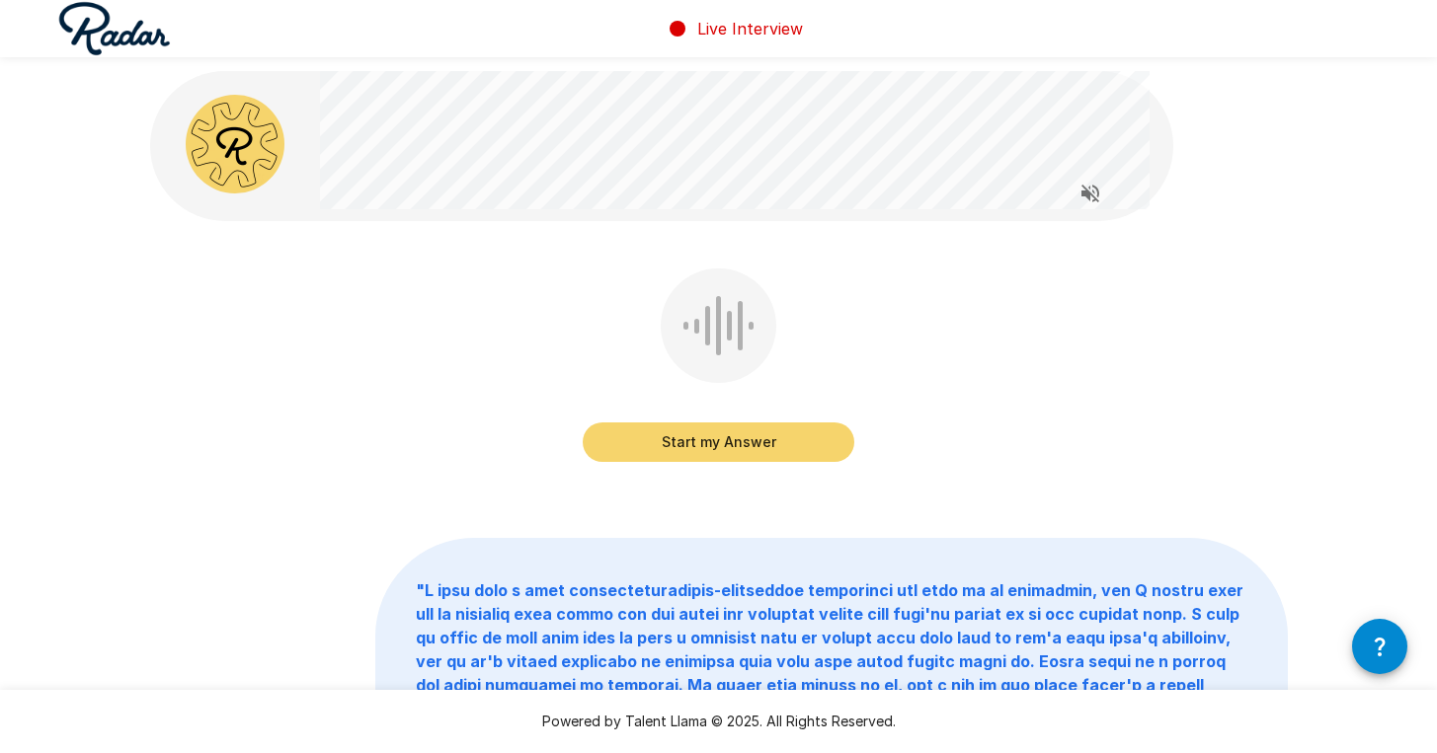
click at [1250, 358] on div "Start my Answer" at bounding box center [718, 380] width 1137 height 222
click at [740, 448] on button "Start my Answer" at bounding box center [719, 442] width 272 height 39
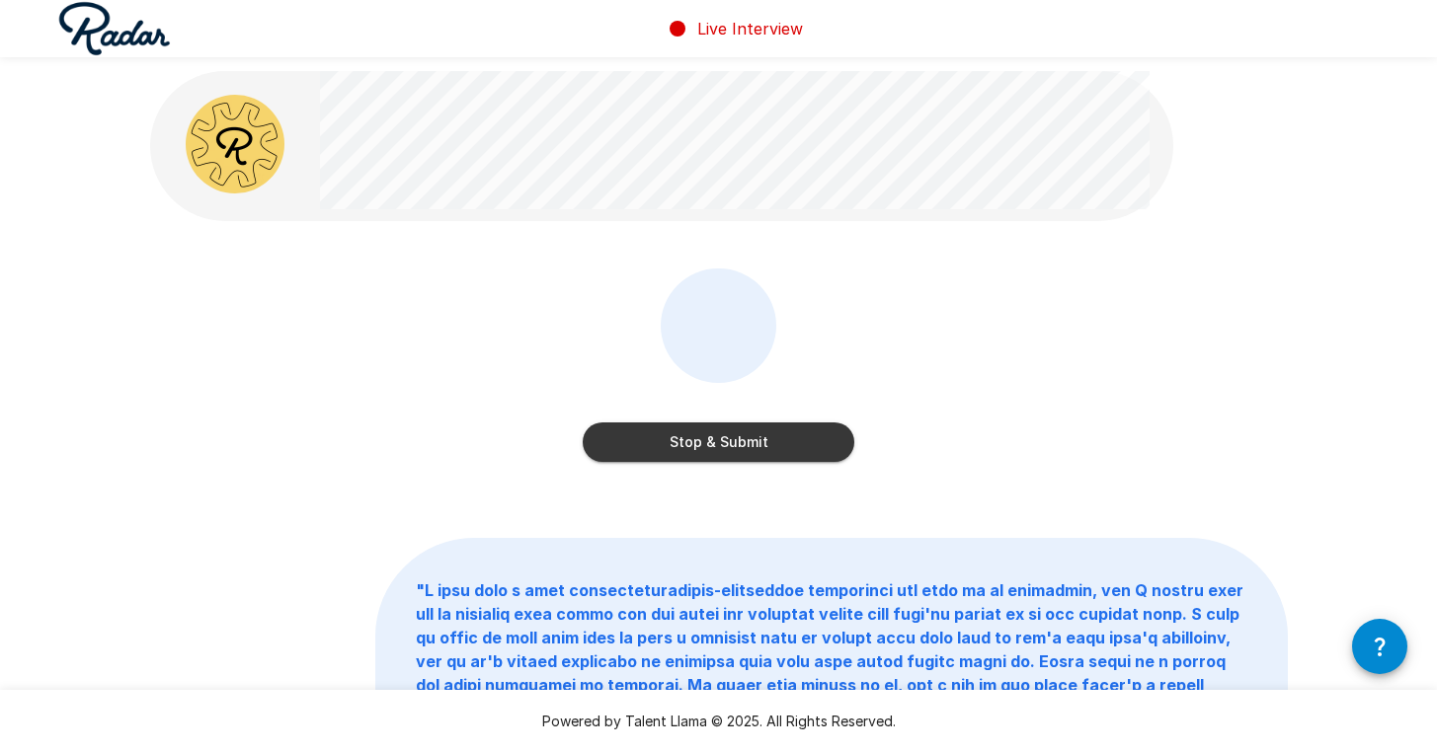
click at [789, 428] on button "Stop & Submit" at bounding box center [719, 442] width 272 height 39
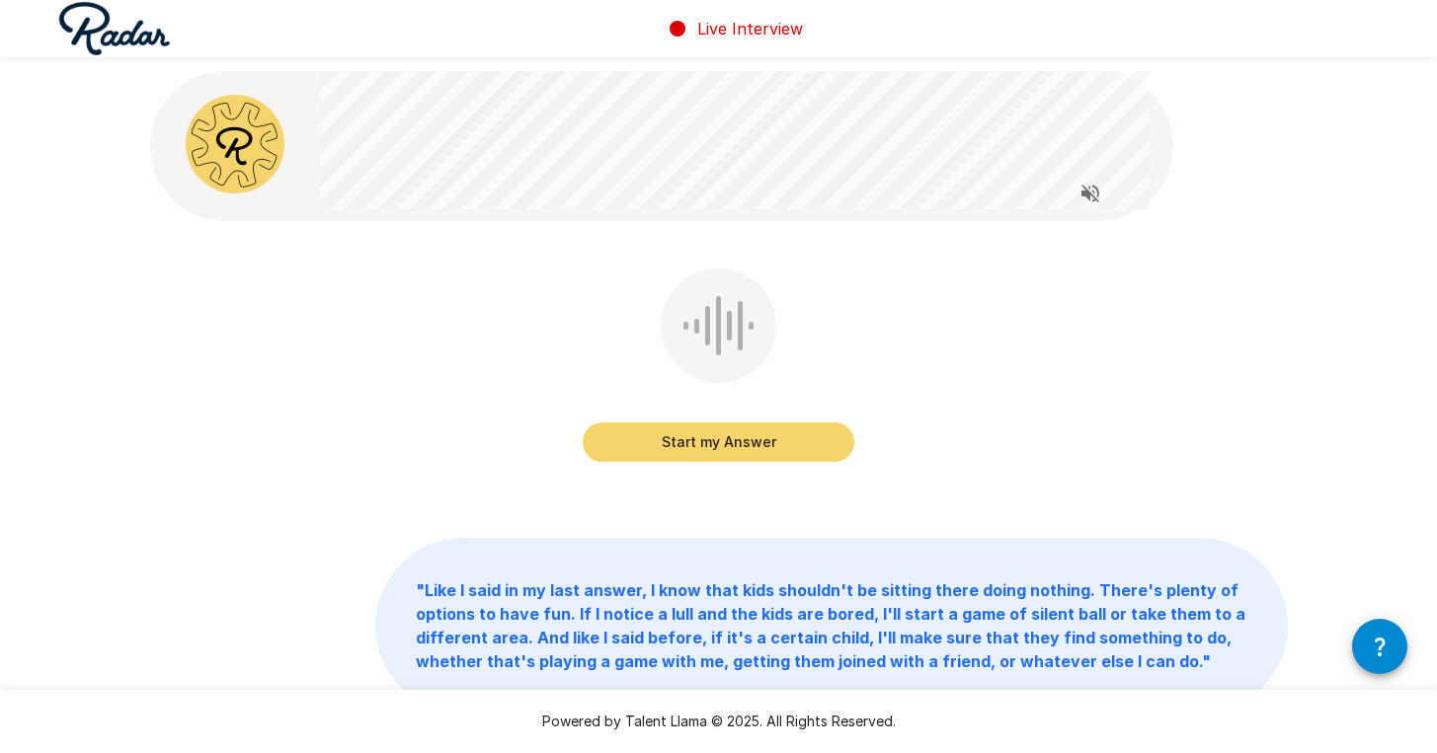
click at [764, 428] on button "Start my Answer" at bounding box center [719, 442] width 272 height 39
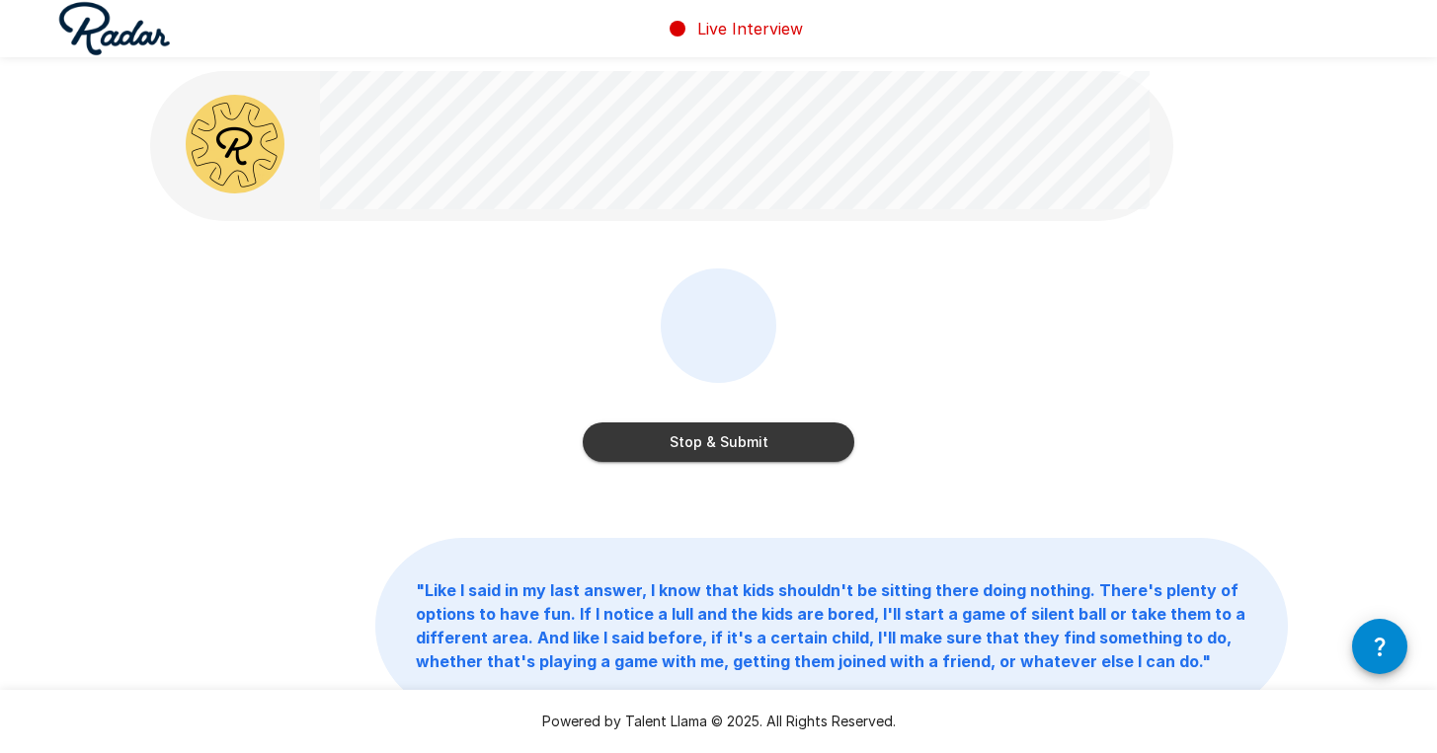
click at [772, 449] on button "Stop & Submit" at bounding box center [719, 442] width 272 height 39
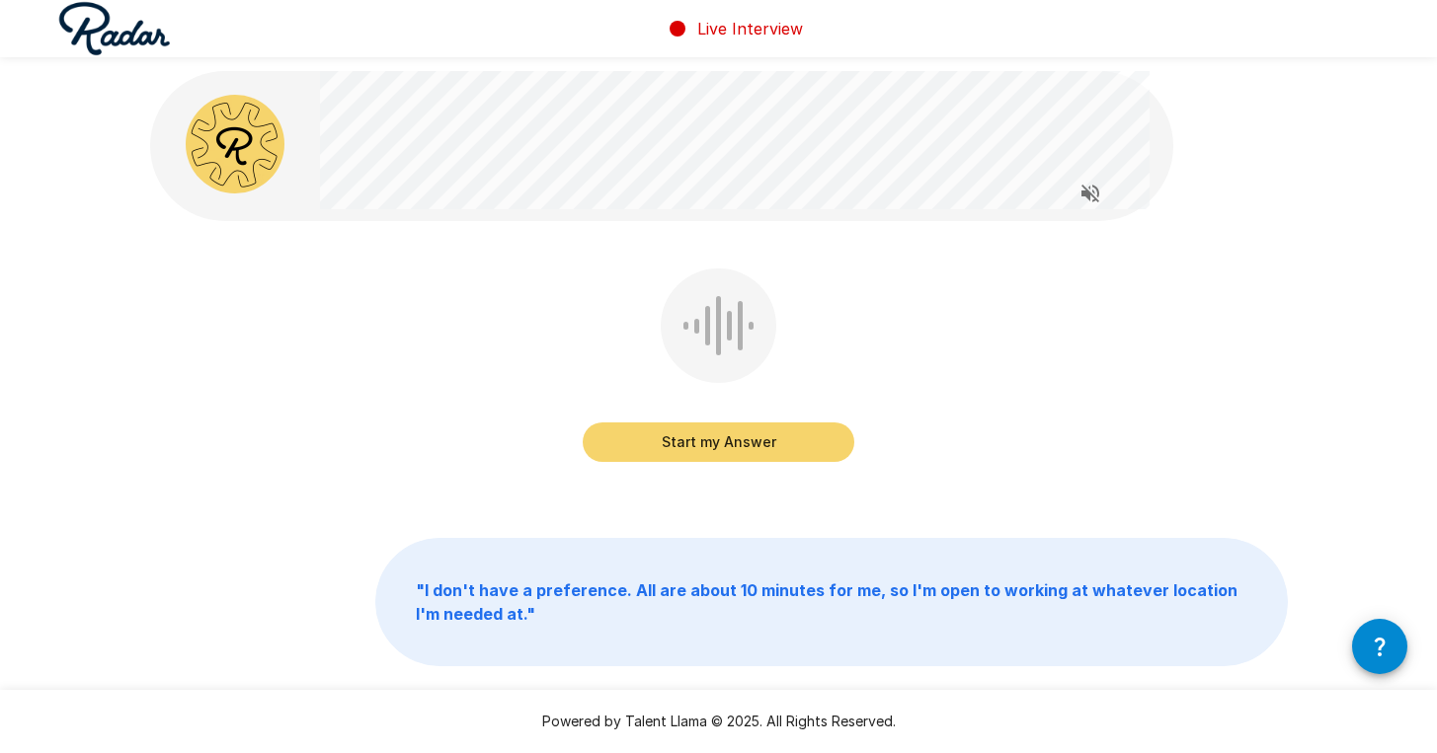
click at [723, 427] on button "Start my Answer" at bounding box center [719, 442] width 272 height 39
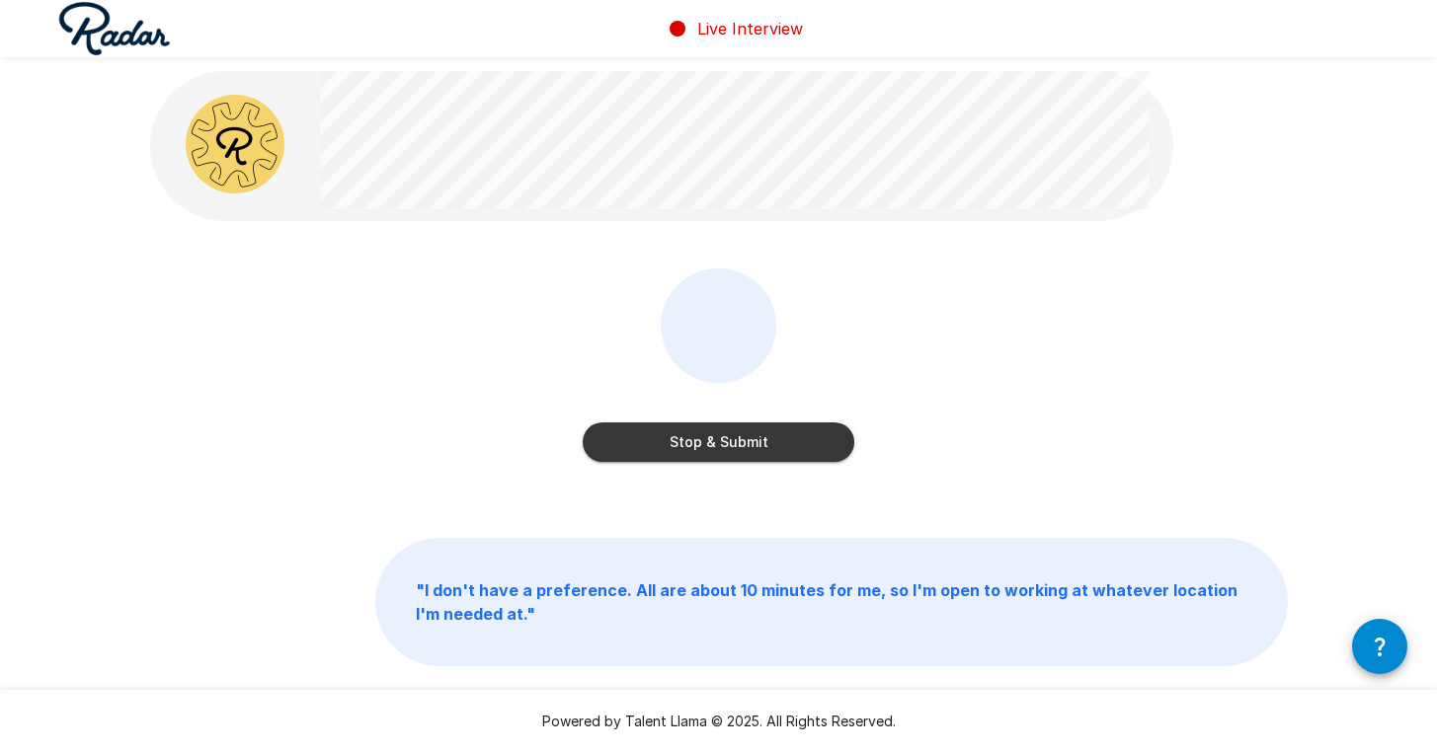
click at [723, 427] on button "Stop & Submit" at bounding box center [719, 442] width 272 height 39
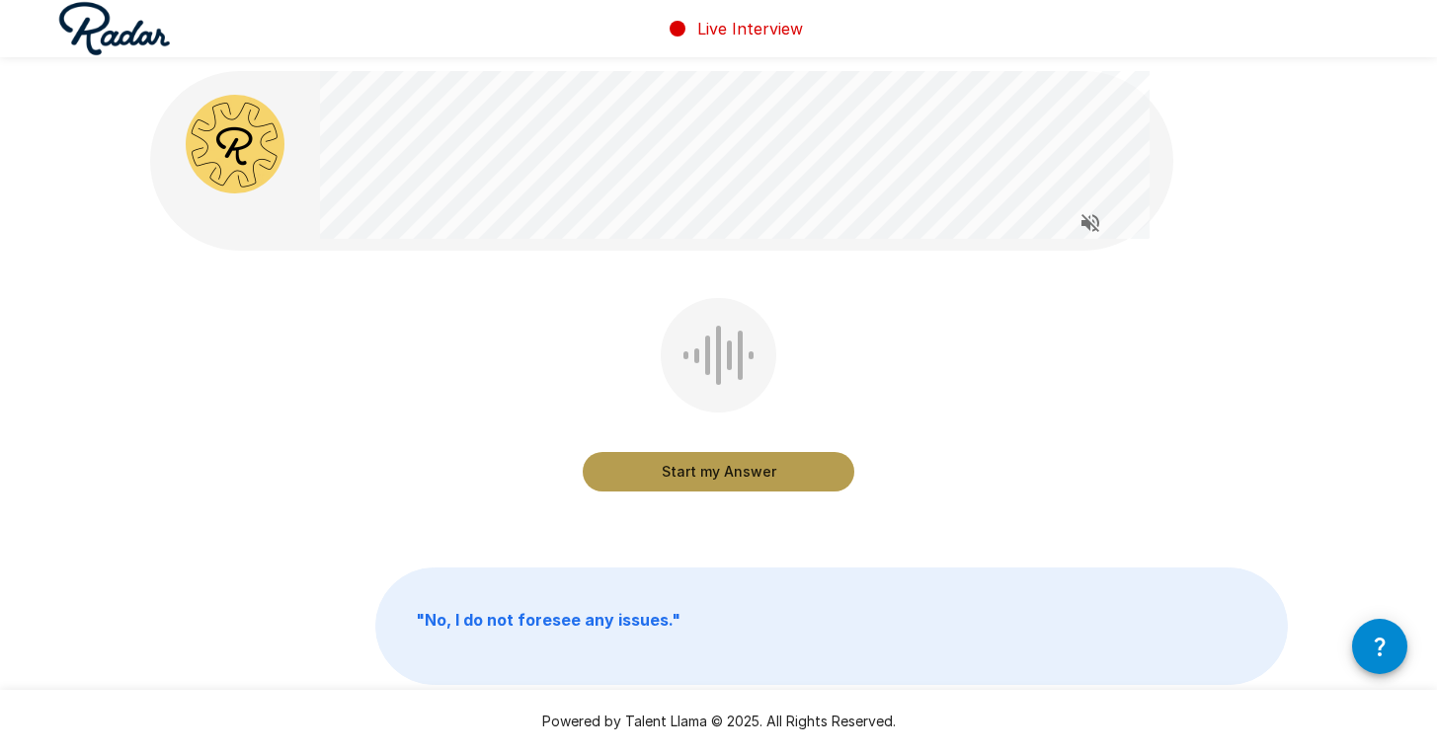
click at [765, 485] on button "Start my Answer" at bounding box center [719, 471] width 272 height 39
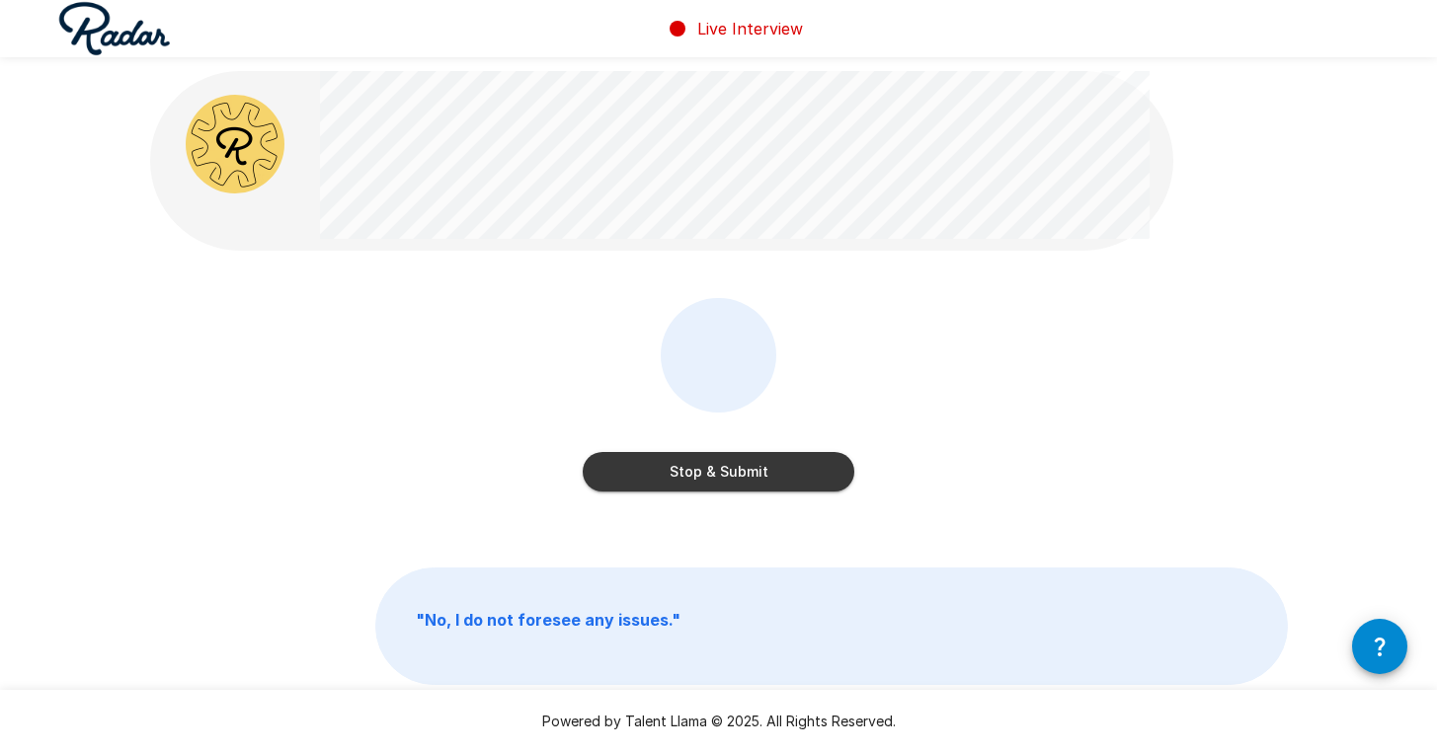
click at [749, 470] on button "Stop & Submit" at bounding box center [719, 471] width 272 height 39
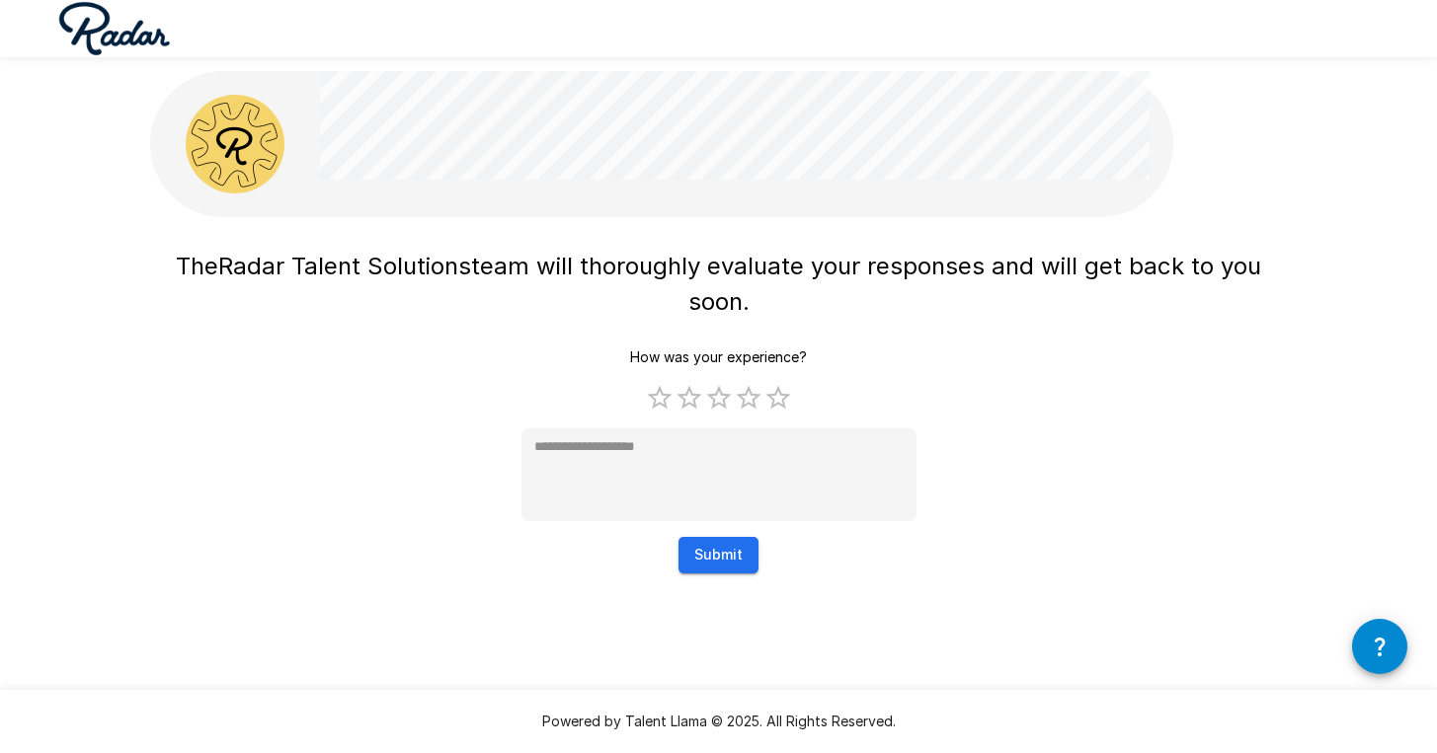
type textarea "*"
click at [1352, 322] on div "The Radar Talent Solutions team will thoroughly evaluate your responses and wil…" at bounding box center [725, 310] width 1451 height 621
